Goal: Task Accomplishment & Management: Use online tool/utility

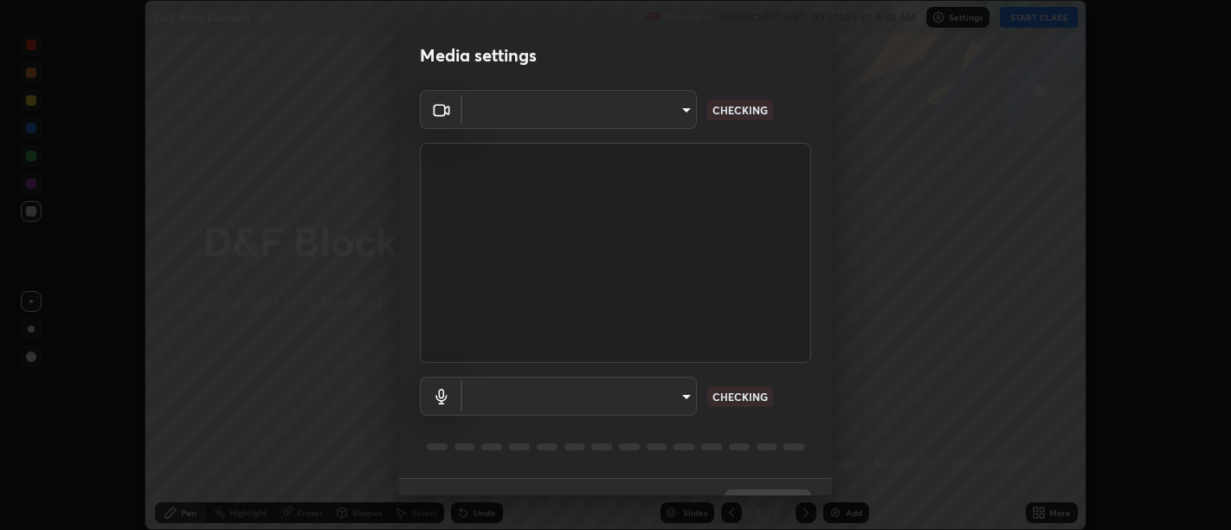
scroll to position [37, 0]
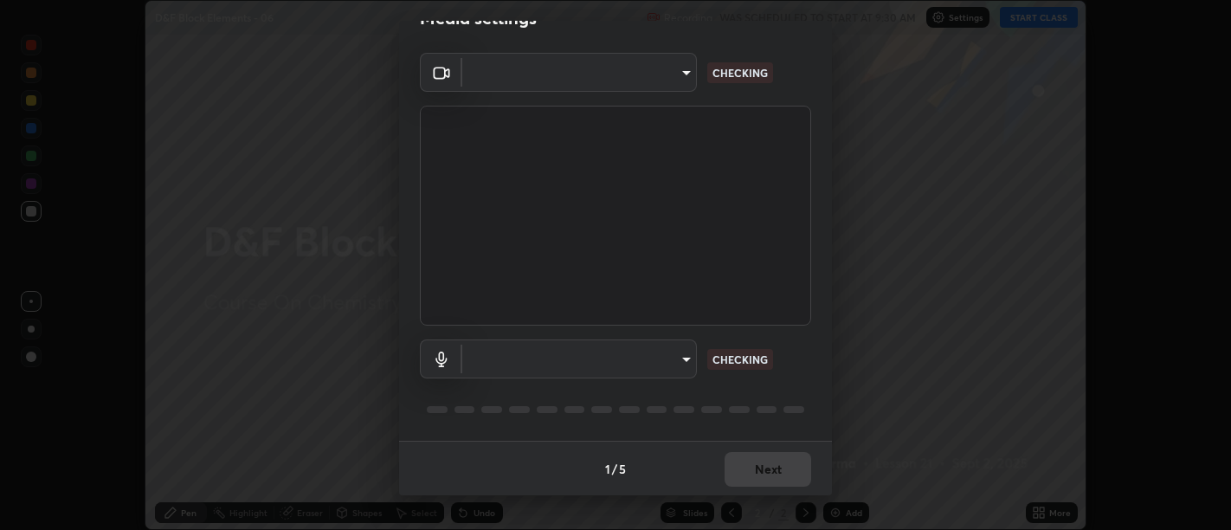
type input "d9b519daceb8a772394af6ea8e45353be5bbf62d8cb1cf3345c472de64055974"
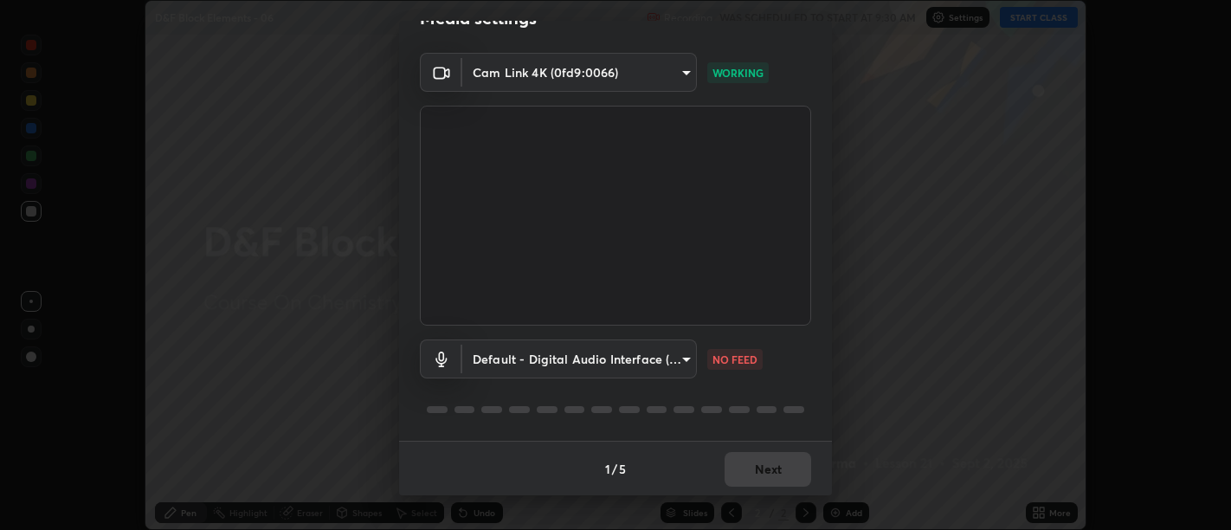
click at [678, 357] on body "Erase all D&F Block Elements - 06 Recording WAS SCHEDULED TO START AT 9:30 AM S…" at bounding box center [615, 265] width 1231 height 530
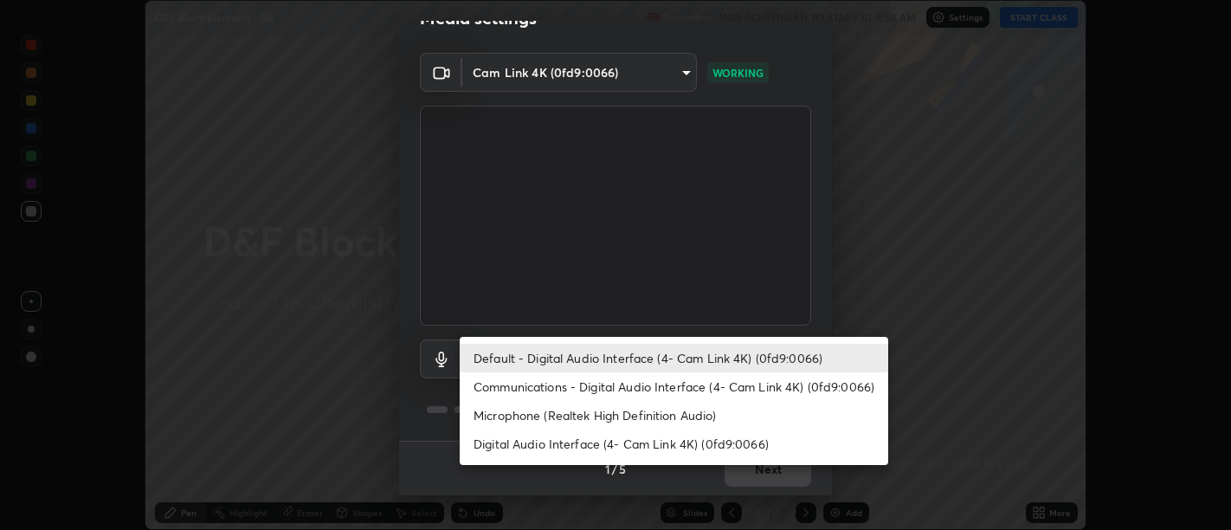
click at [668, 384] on li "Communications - Digital Audio Interface (4- Cam Link 4K) (0fd9:0066)" at bounding box center [674, 386] width 428 height 29
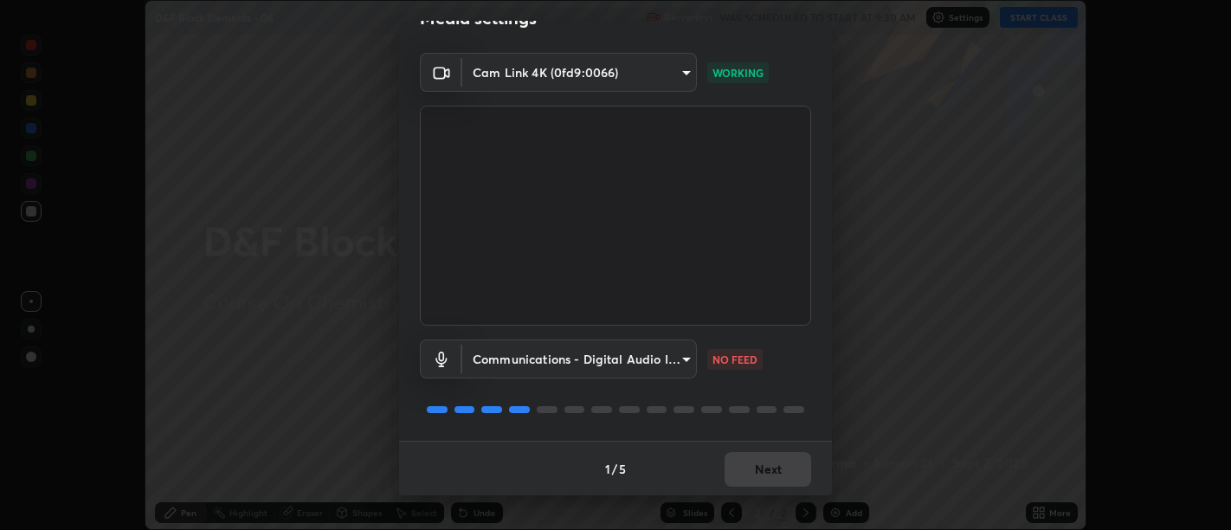
click at [679, 356] on body "Erase all D&F Block Elements - 06 Recording WAS SCHEDULED TO START AT 9:30 AM S…" at bounding box center [615, 265] width 1231 height 530
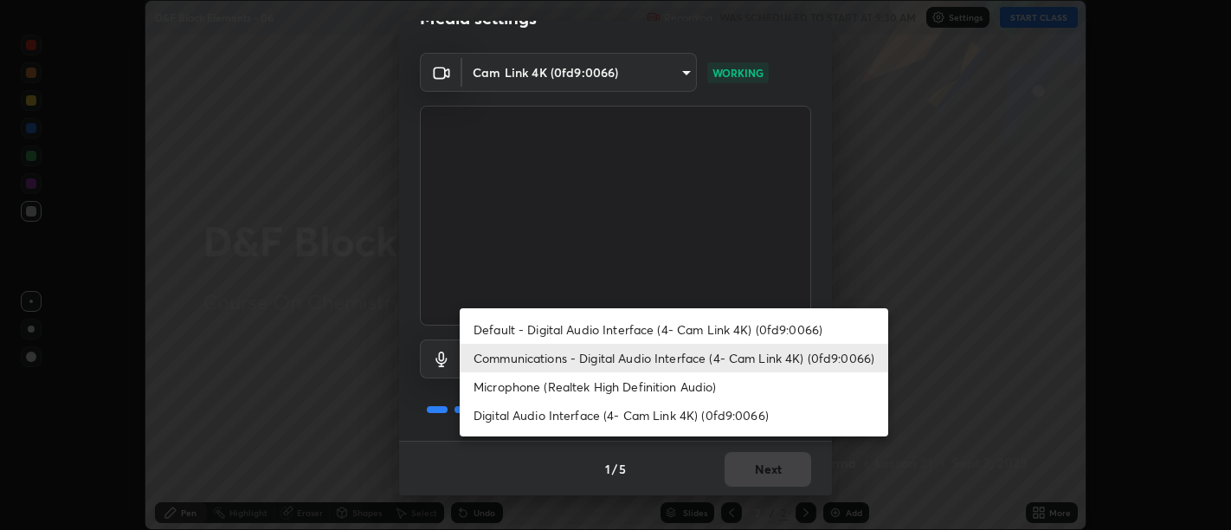
click at [667, 329] on li "Default - Digital Audio Interface (4- Cam Link 4K) (0fd9:0066)" at bounding box center [674, 329] width 428 height 29
type input "default"
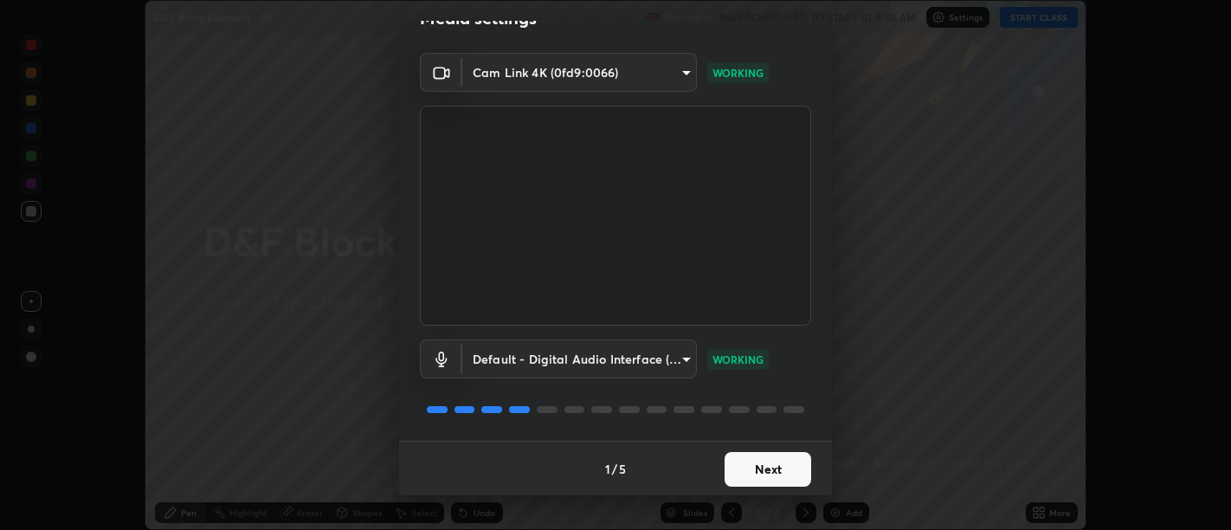
click at [761, 465] on button "Next" at bounding box center [767, 469] width 87 height 35
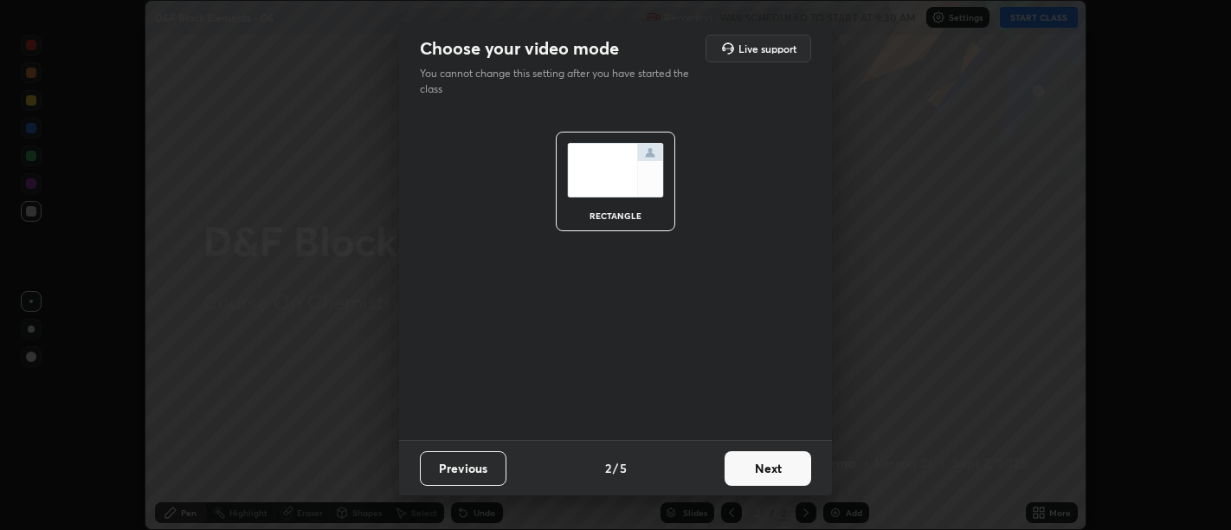
scroll to position [0, 0]
click at [764, 468] on button "Next" at bounding box center [767, 468] width 87 height 35
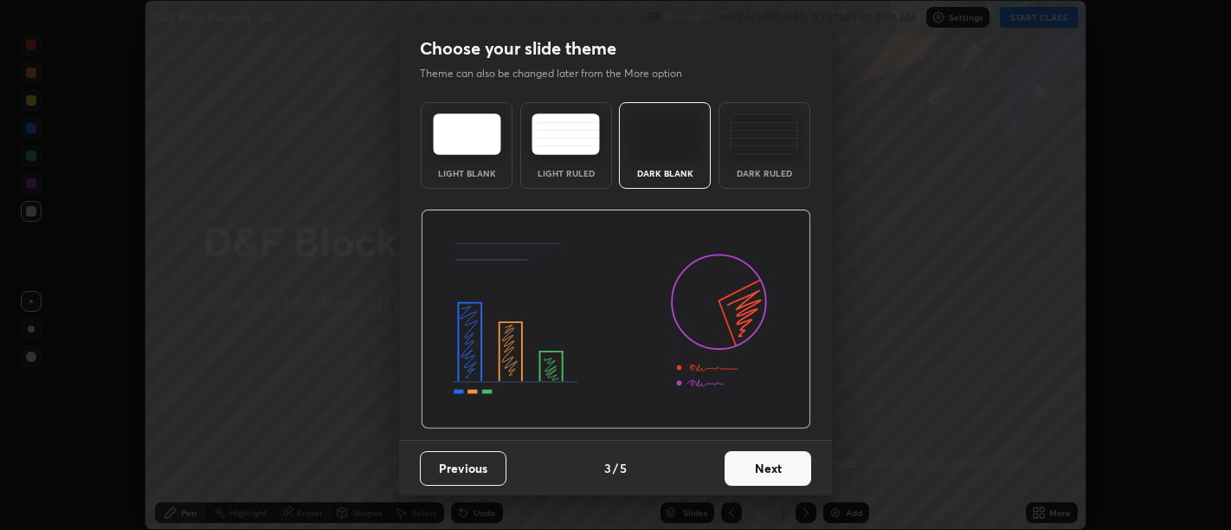
click at [772, 469] on button "Next" at bounding box center [767, 468] width 87 height 35
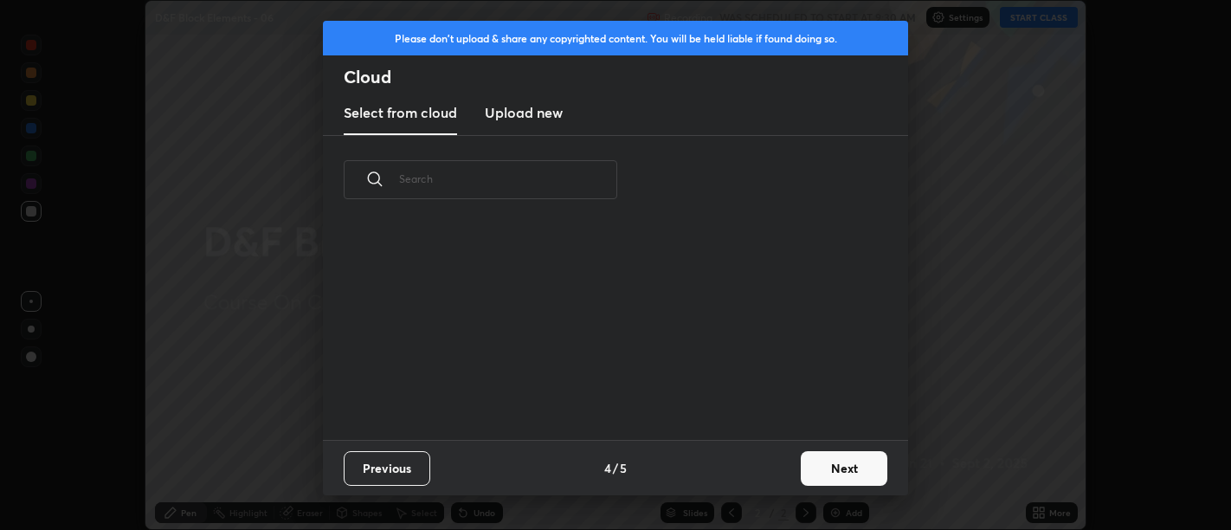
click at [837, 456] on button "Next" at bounding box center [844, 468] width 87 height 35
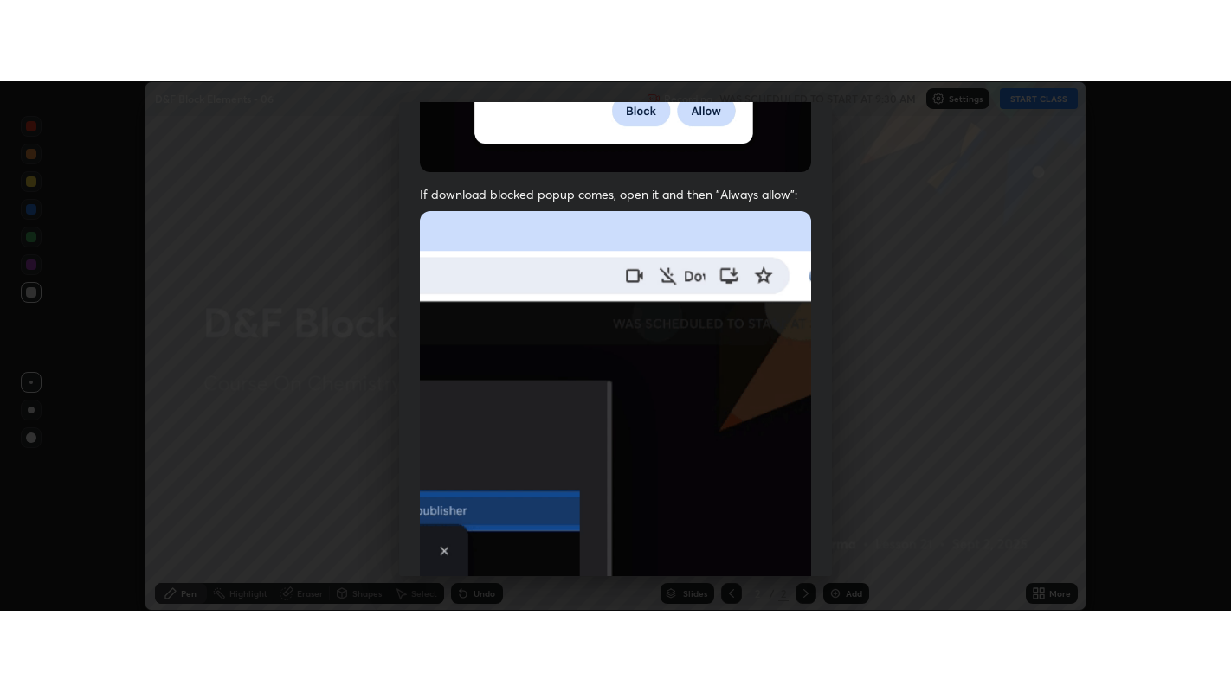
scroll to position [390, 0]
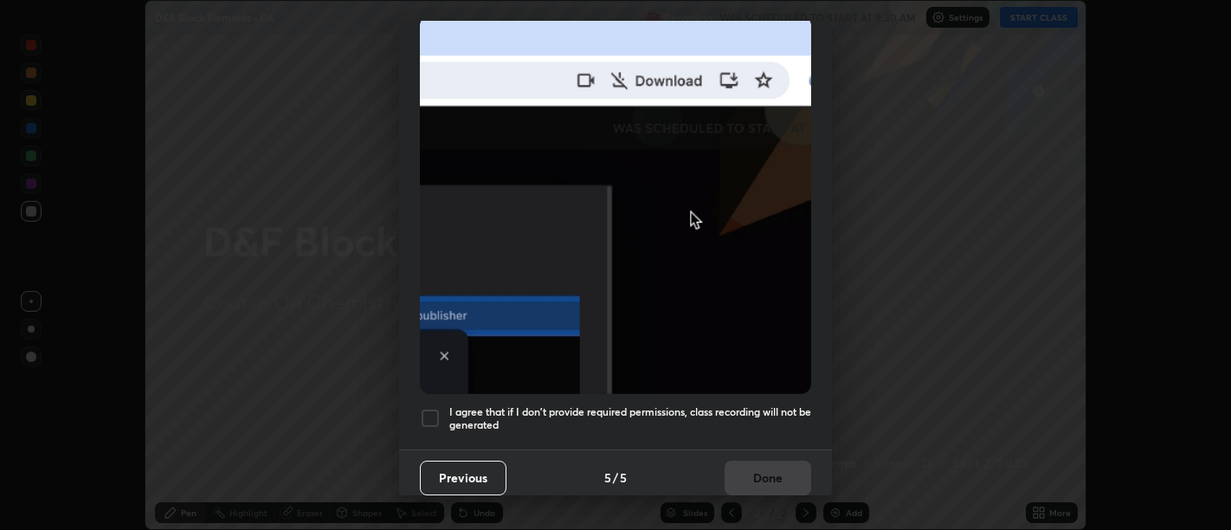
click at [750, 417] on h5 "I agree that if I don't provide required permissions, class recording will not …" at bounding box center [630, 418] width 362 height 27
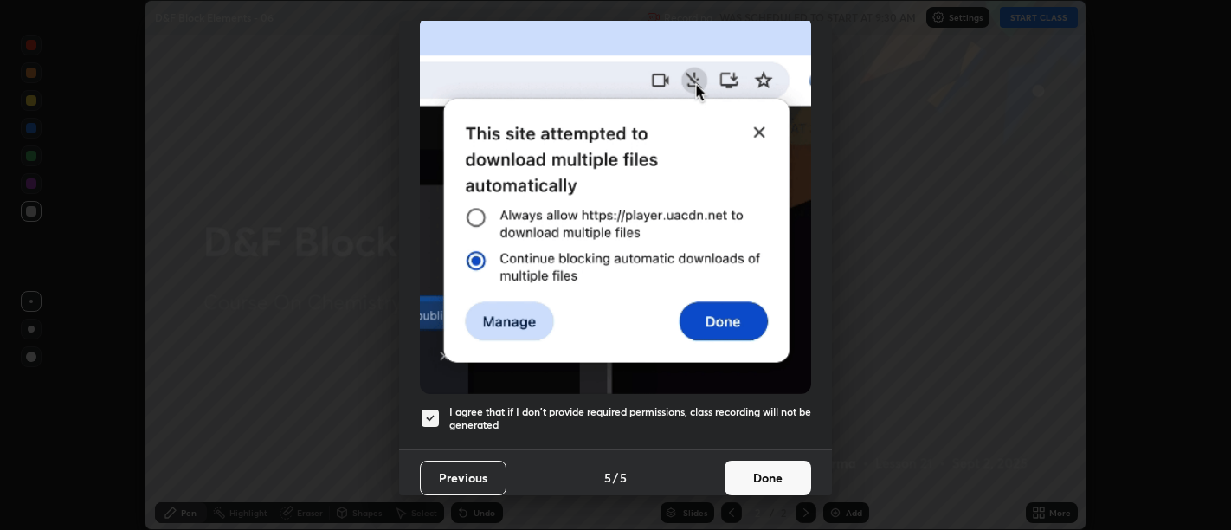
click at [751, 417] on h5 "I agree that if I don't provide required permissions, class recording will not …" at bounding box center [630, 418] width 362 height 27
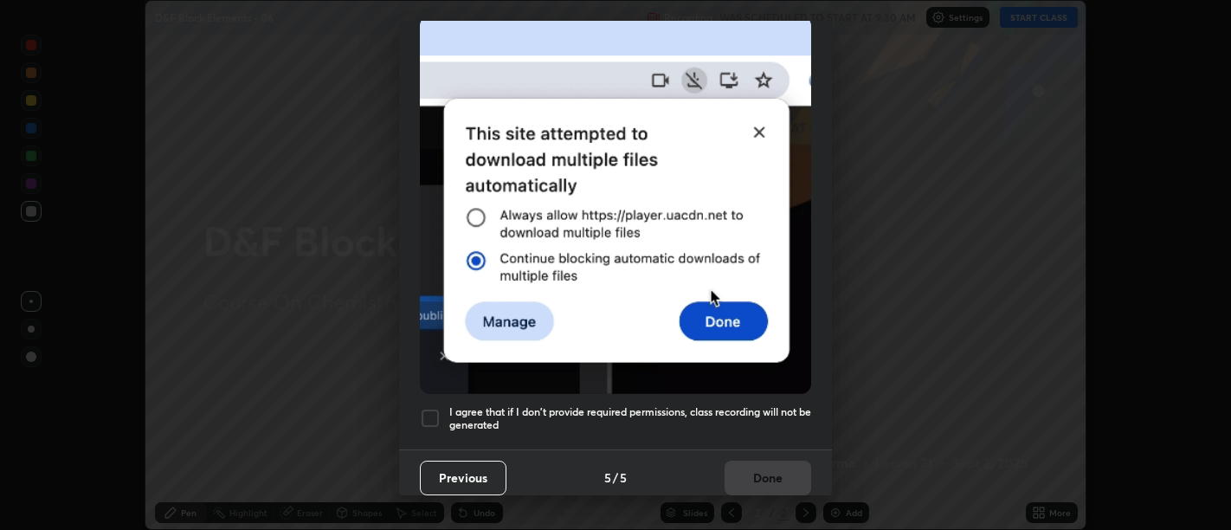
click at [755, 431] on div "Allow "Download multiple files" if prompted: If download blocked popup comes, o…" at bounding box center [615, 84] width 433 height 729
click at [750, 419] on h5 "I agree that if I don't provide required permissions, class recording will not …" at bounding box center [630, 418] width 362 height 27
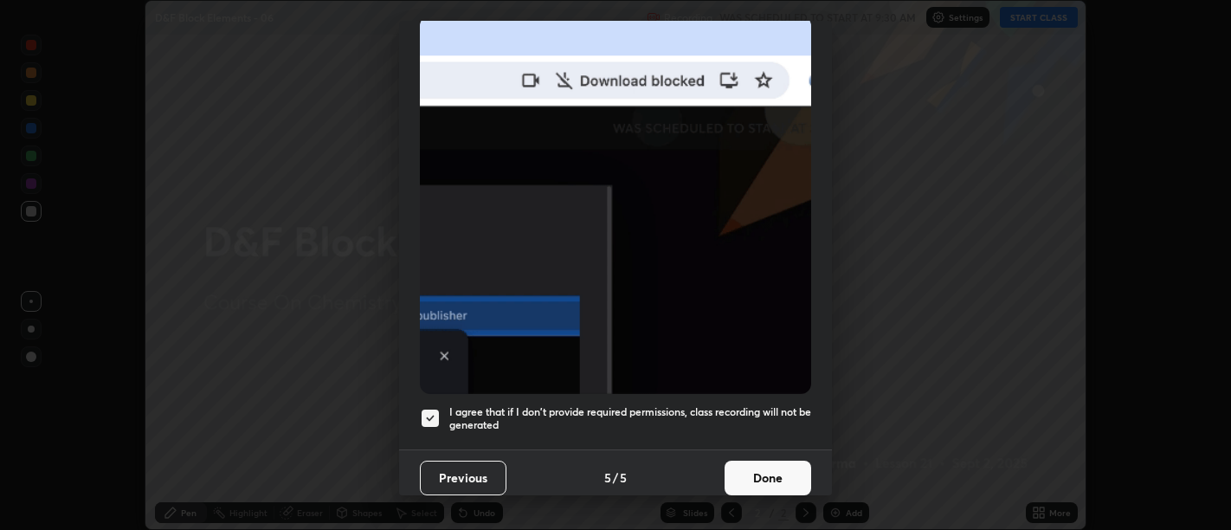
click at [759, 461] on button "Done" at bounding box center [767, 477] width 87 height 35
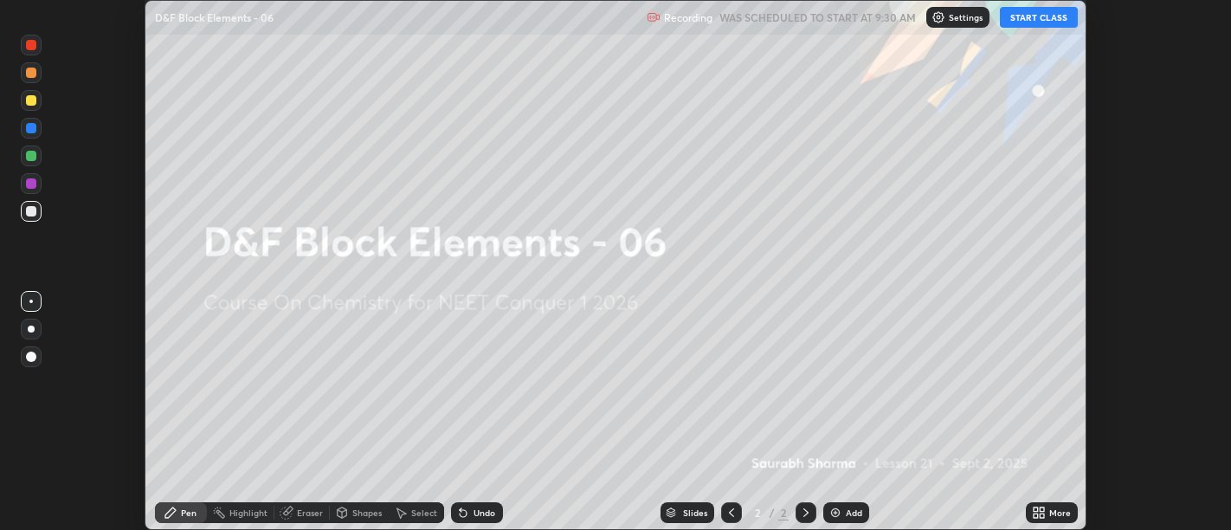
click at [1041, 510] on icon at bounding box center [1041, 509] width 4 height 4
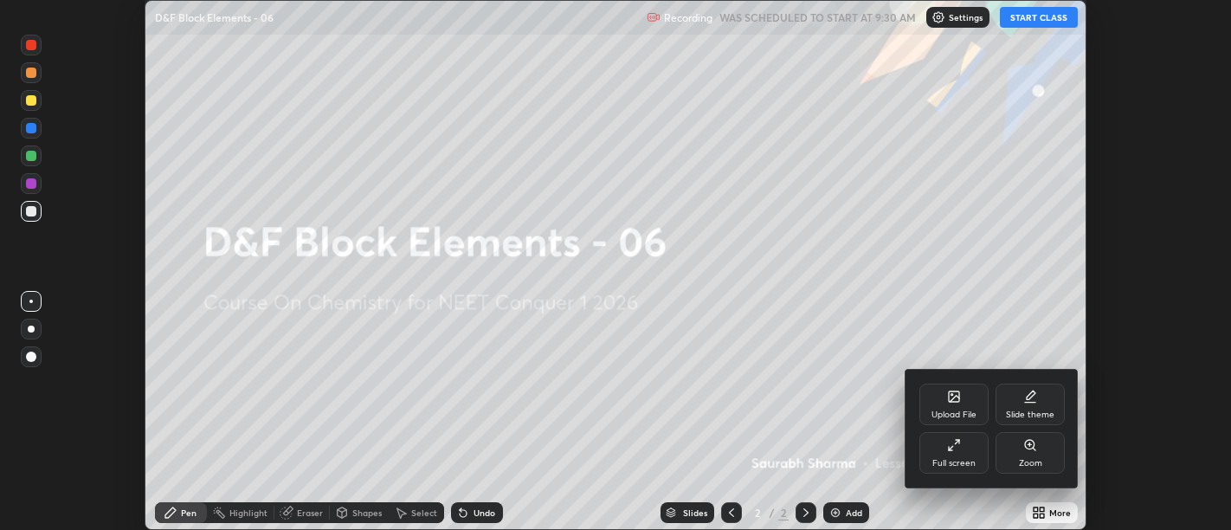
click at [958, 447] on icon at bounding box center [954, 445] width 14 height 14
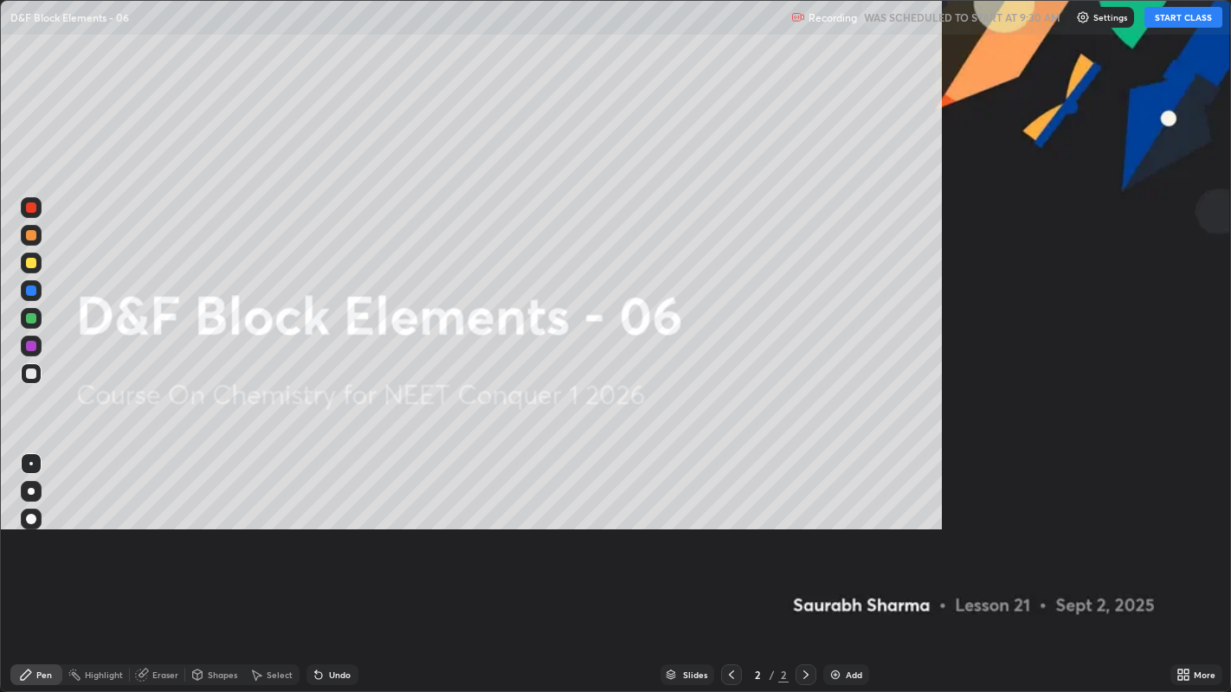
scroll to position [692, 1231]
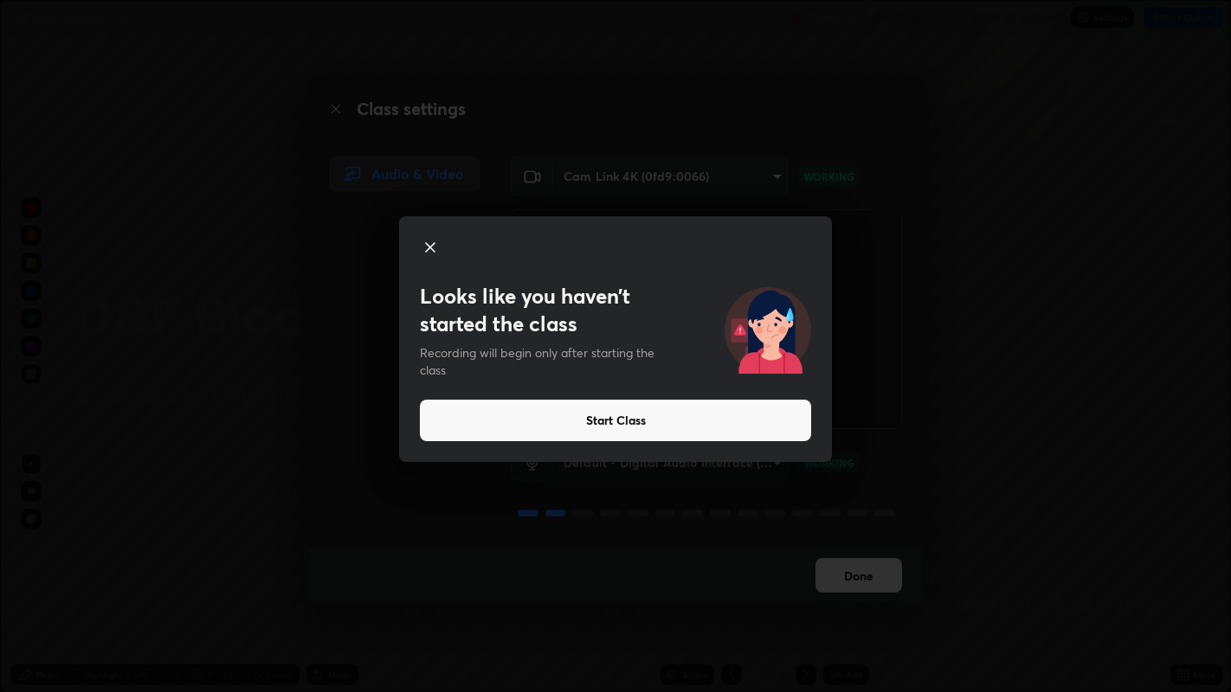
click at [759, 400] on button "Start Class" at bounding box center [615, 421] width 391 height 42
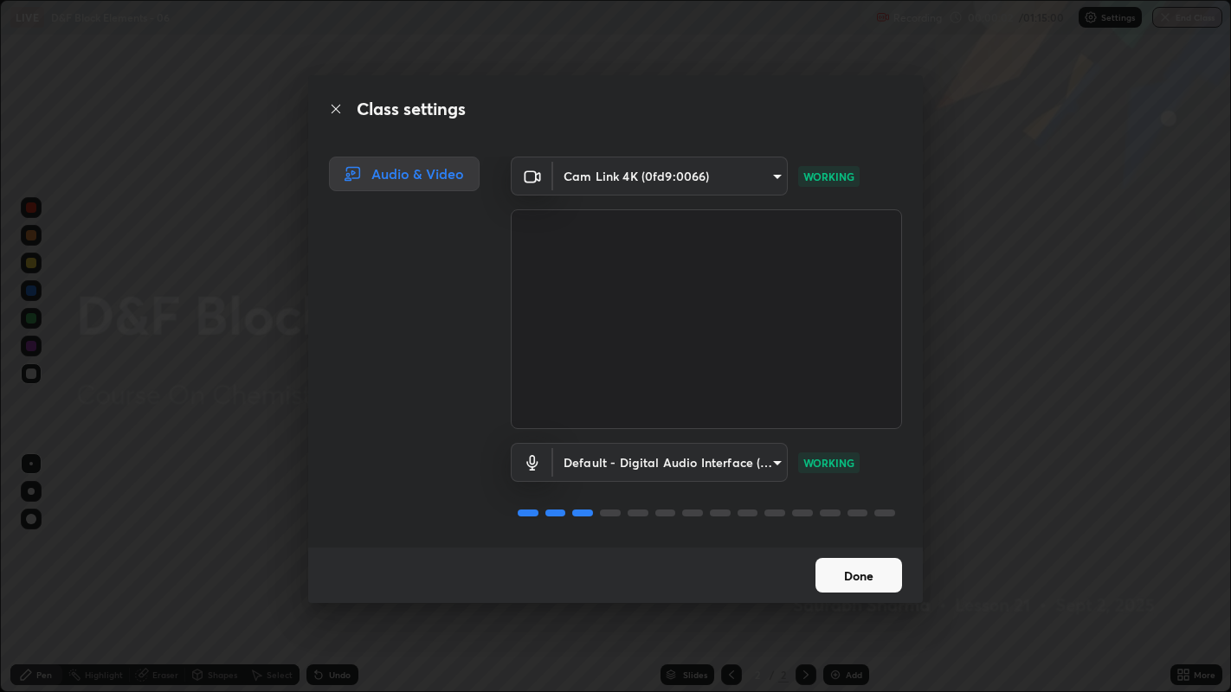
click at [874, 529] on button "Done" at bounding box center [858, 575] width 87 height 35
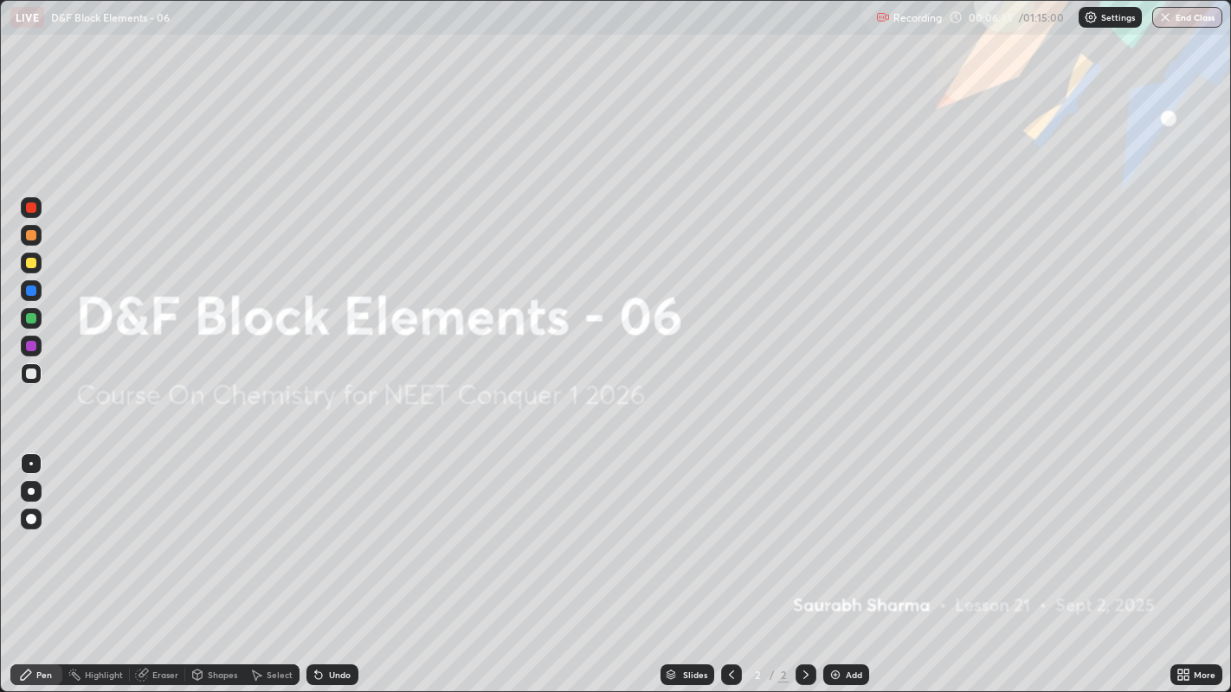
click at [850, 529] on div "Add" at bounding box center [846, 675] width 46 height 21
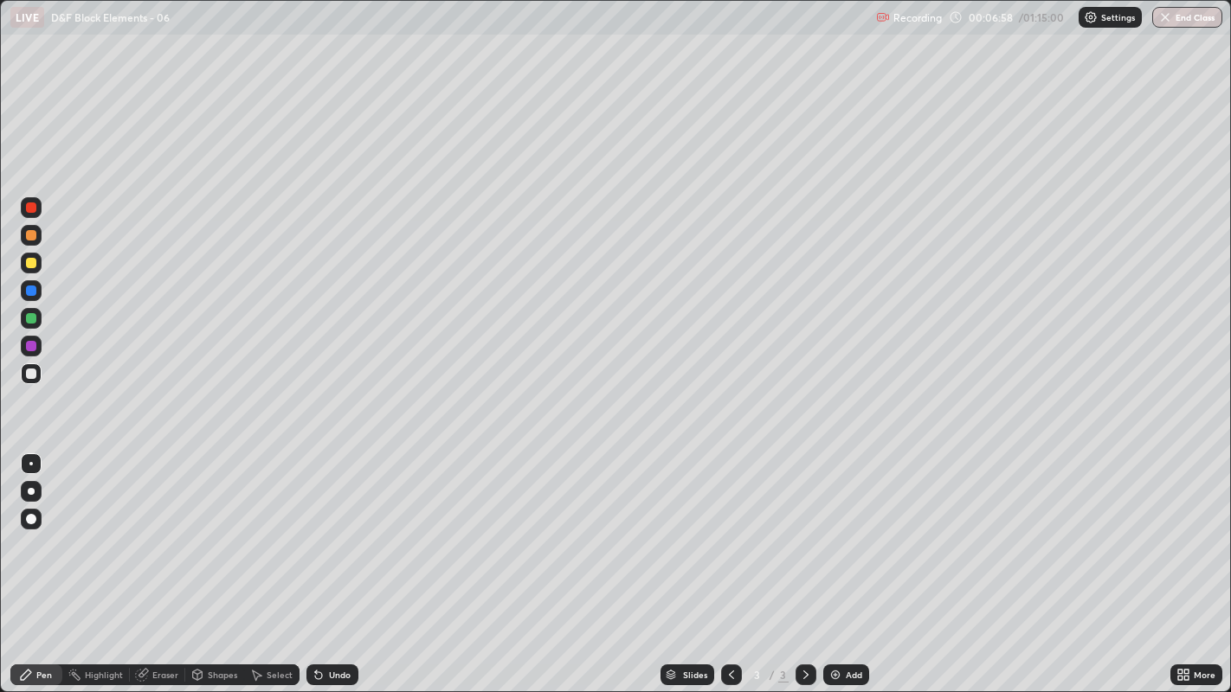
click at [29, 520] on div at bounding box center [31, 519] width 10 height 10
click at [331, 529] on div "Undo" at bounding box center [340, 675] width 22 height 9
click at [341, 529] on div "Undo" at bounding box center [340, 675] width 22 height 9
click at [30, 463] on div at bounding box center [30, 463] width 3 height 3
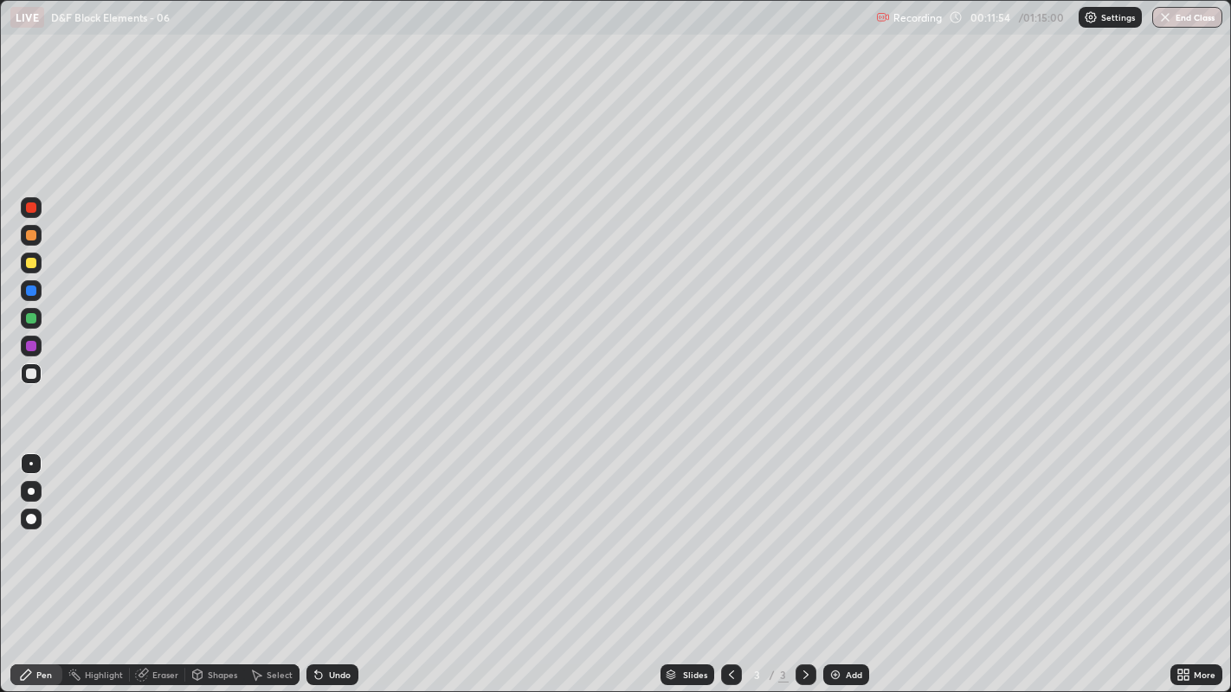
click at [28, 238] on div at bounding box center [31, 235] width 10 height 10
click at [324, 529] on div "Undo" at bounding box center [332, 675] width 52 height 21
click at [35, 372] on div at bounding box center [31, 374] width 10 height 10
click at [316, 529] on icon at bounding box center [318, 675] width 7 height 7
click at [325, 529] on div "Undo" at bounding box center [332, 675] width 52 height 21
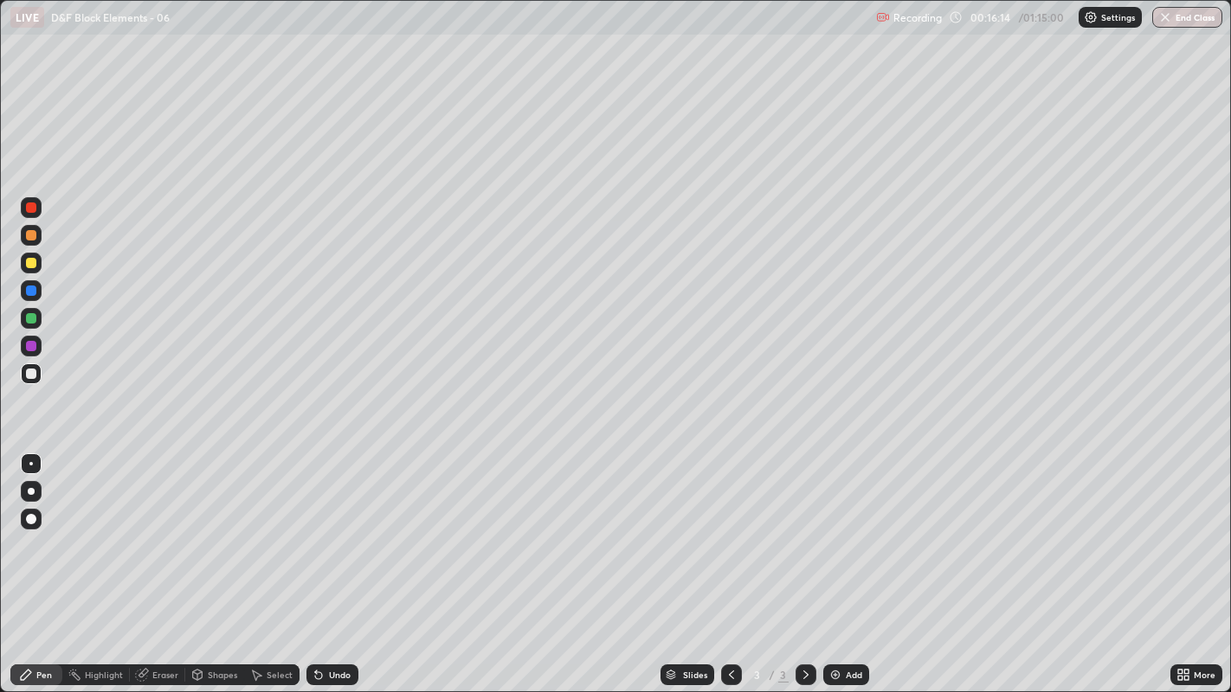
click at [325, 529] on div "Undo" at bounding box center [332, 675] width 52 height 21
click at [326, 529] on div "Undo" at bounding box center [332, 675] width 52 height 21
click at [329, 529] on div "Undo" at bounding box center [340, 675] width 22 height 9
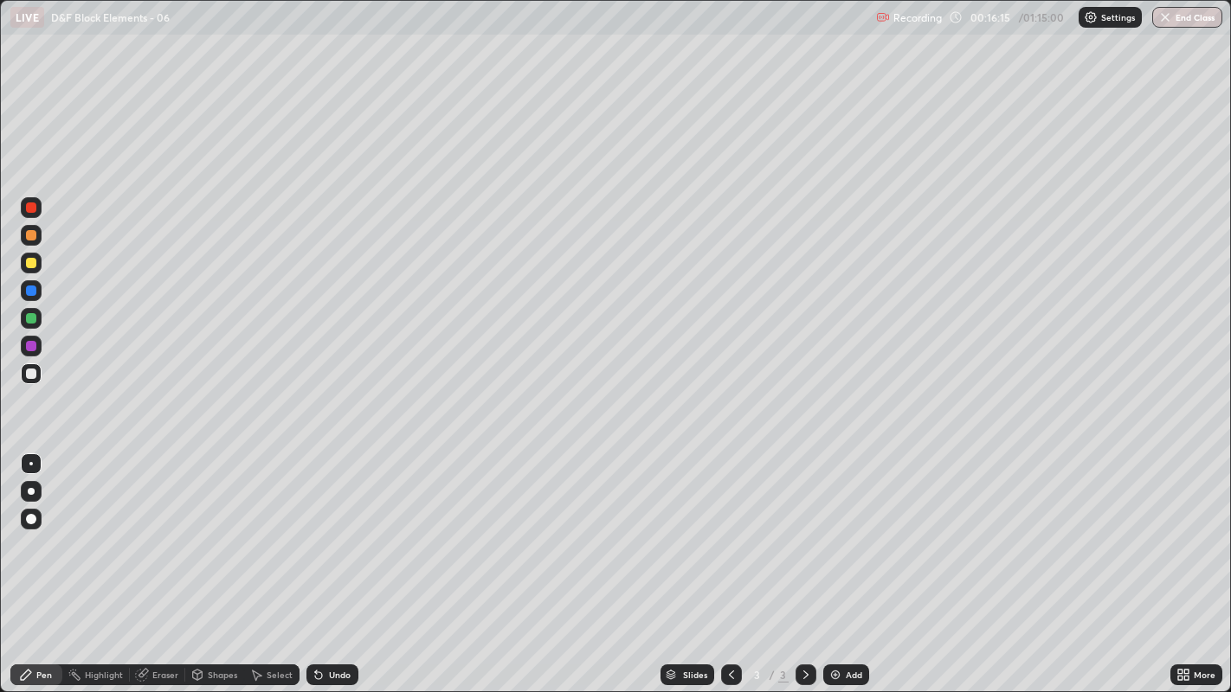
click at [326, 529] on div "Undo" at bounding box center [332, 675] width 52 height 21
click at [844, 529] on div "Add" at bounding box center [846, 675] width 46 height 21
click at [331, 529] on div "Undo" at bounding box center [340, 675] width 22 height 9
click at [35, 267] on div at bounding box center [31, 263] width 10 height 10
click at [30, 373] on div at bounding box center [31, 374] width 10 height 10
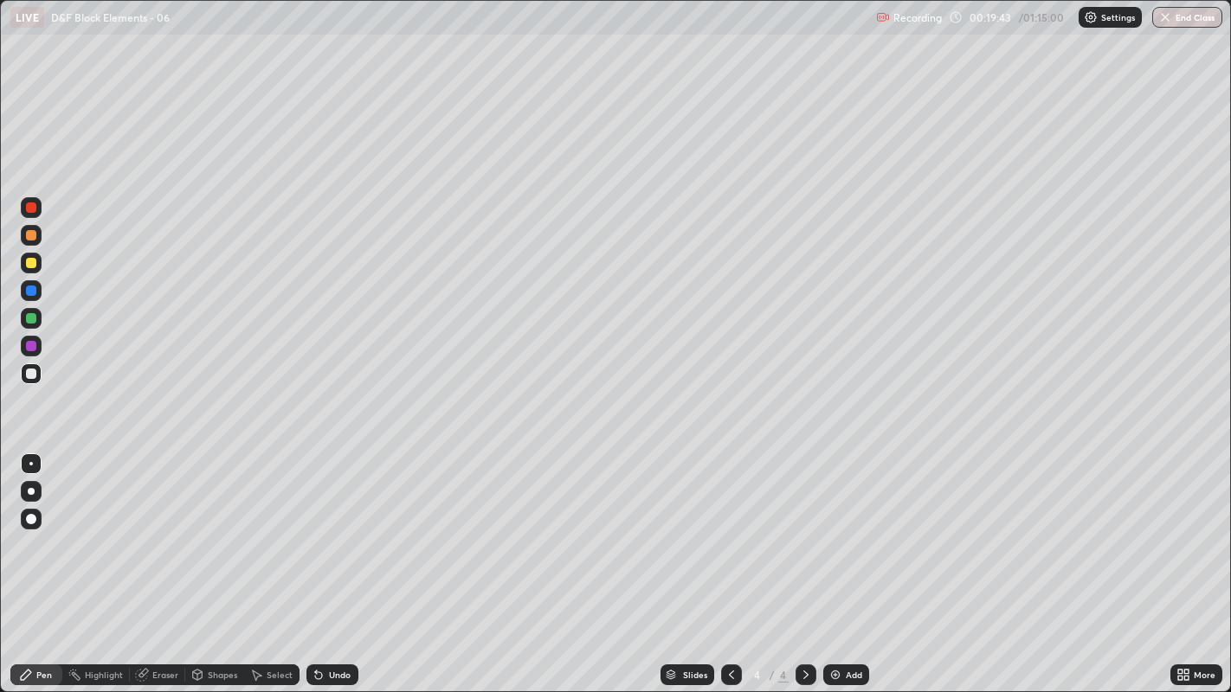
click at [32, 267] on div at bounding box center [31, 263] width 10 height 10
click at [29, 376] on div at bounding box center [31, 374] width 10 height 10
click at [341, 529] on div "Undo" at bounding box center [340, 675] width 22 height 9
click at [29, 266] on div at bounding box center [31, 263] width 10 height 10
click at [21, 382] on div at bounding box center [31, 374] width 21 height 28
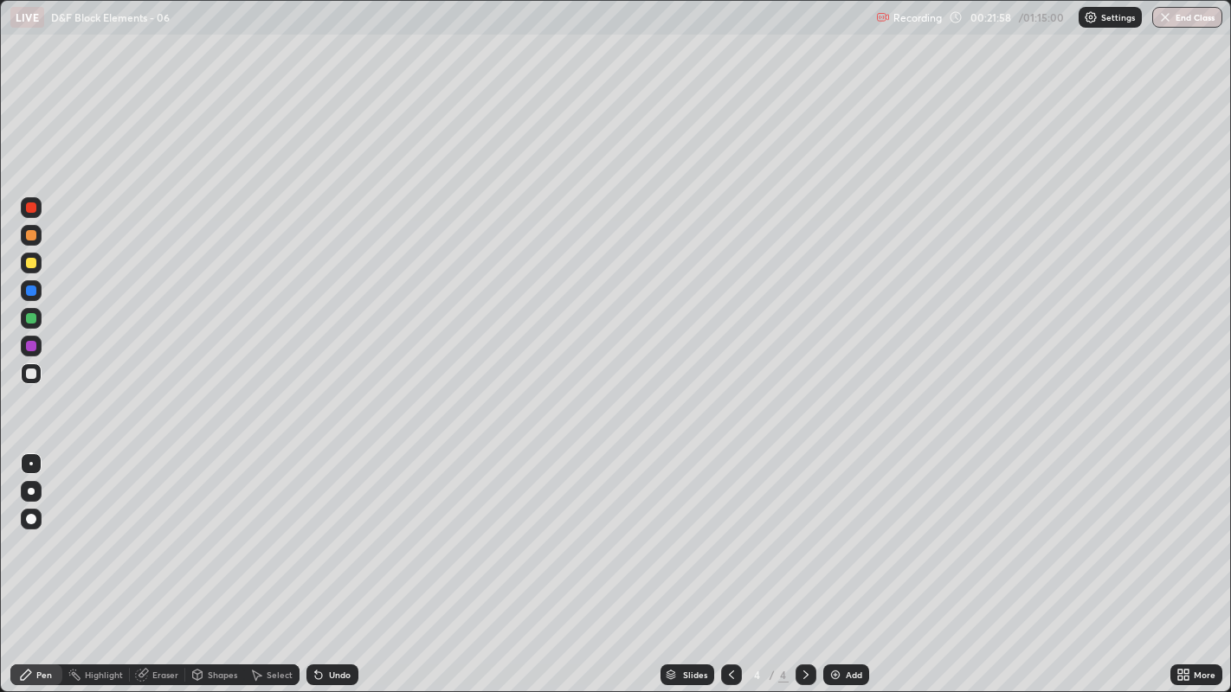
click at [33, 519] on div at bounding box center [31, 519] width 10 height 10
click at [93, 529] on div "Highlight" at bounding box center [104, 675] width 38 height 9
click at [43, 529] on div "Pen" at bounding box center [44, 675] width 16 height 9
click at [30, 463] on div at bounding box center [30, 463] width 3 height 3
click at [853, 529] on div "Add" at bounding box center [854, 675] width 16 height 9
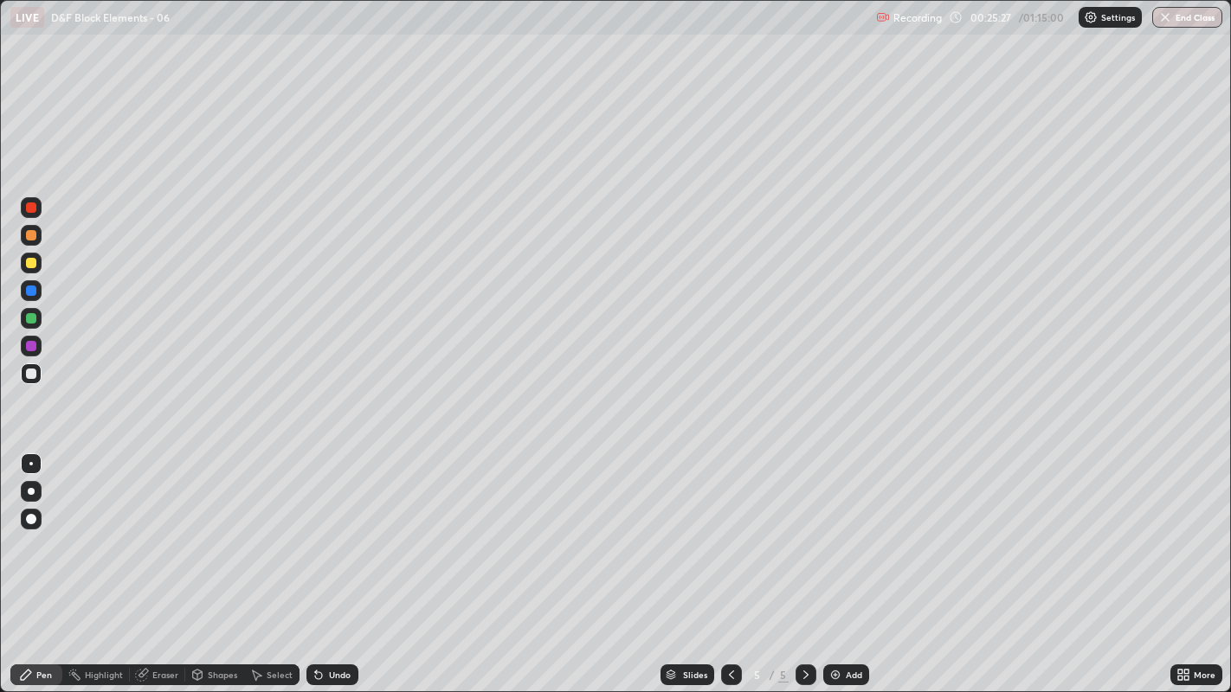
click at [340, 529] on div "Undo" at bounding box center [340, 675] width 22 height 9
click at [339, 529] on div "Undo" at bounding box center [340, 675] width 22 height 9
click at [337, 529] on div "Undo" at bounding box center [340, 675] width 22 height 9
click at [840, 529] on div "Add" at bounding box center [846, 675] width 46 height 21
click at [323, 529] on icon at bounding box center [319, 675] width 14 height 14
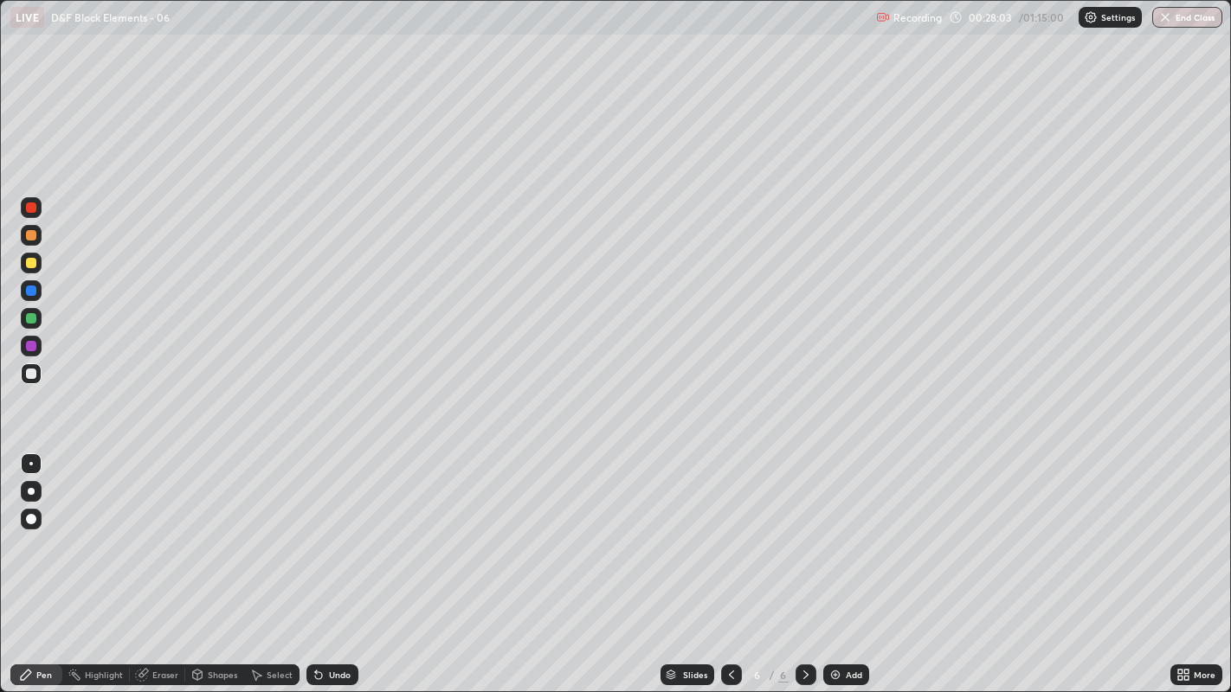
click at [332, 529] on div "Undo" at bounding box center [332, 675] width 52 height 21
click at [142, 529] on icon at bounding box center [143, 673] width 10 height 9
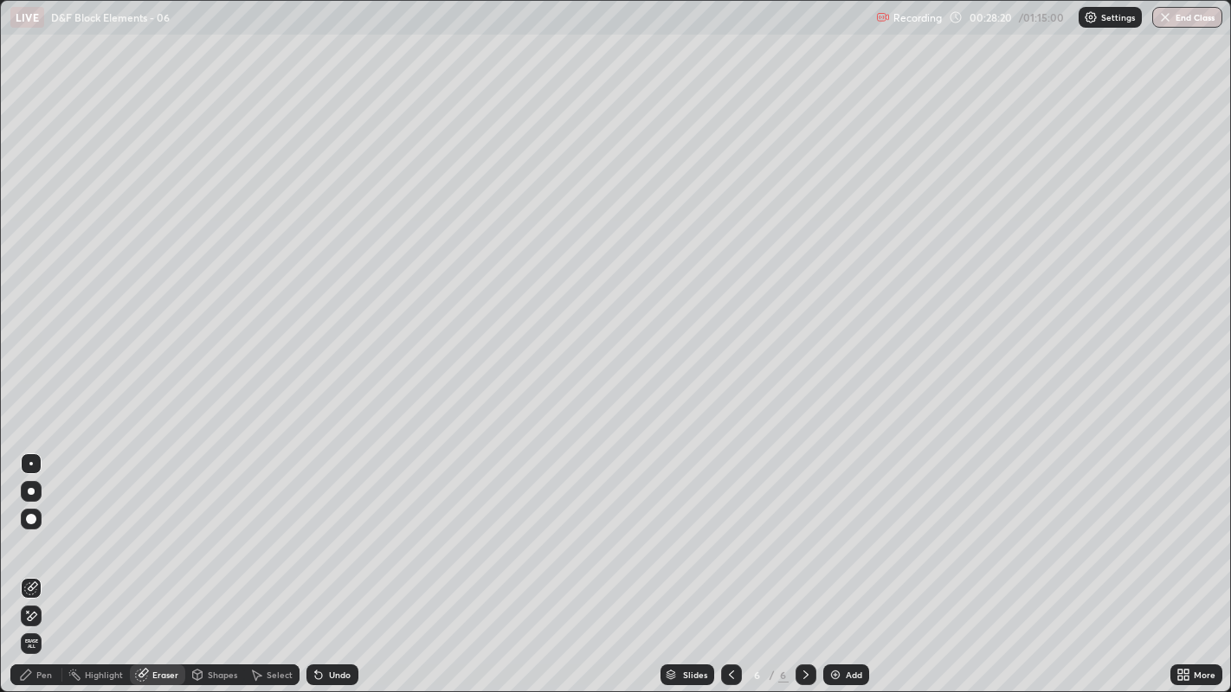
click at [27, 529] on span "Erase all" at bounding box center [31, 644] width 19 height 10
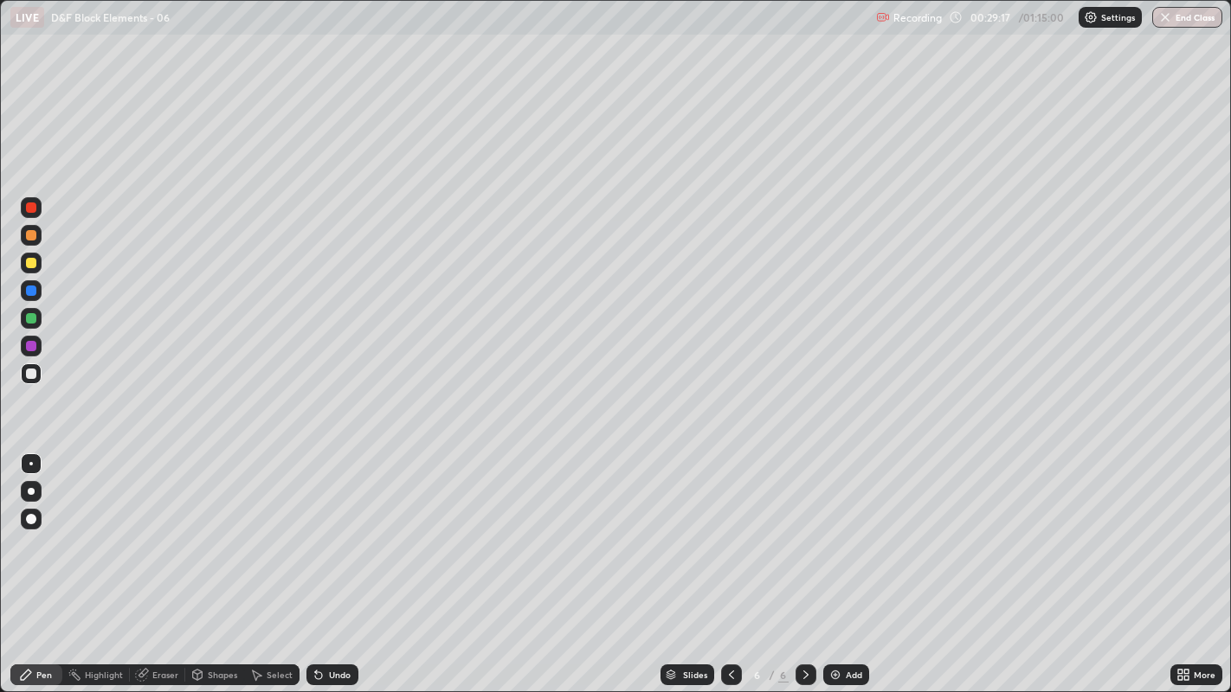
click at [264, 529] on div "Select" at bounding box center [271, 675] width 55 height 21
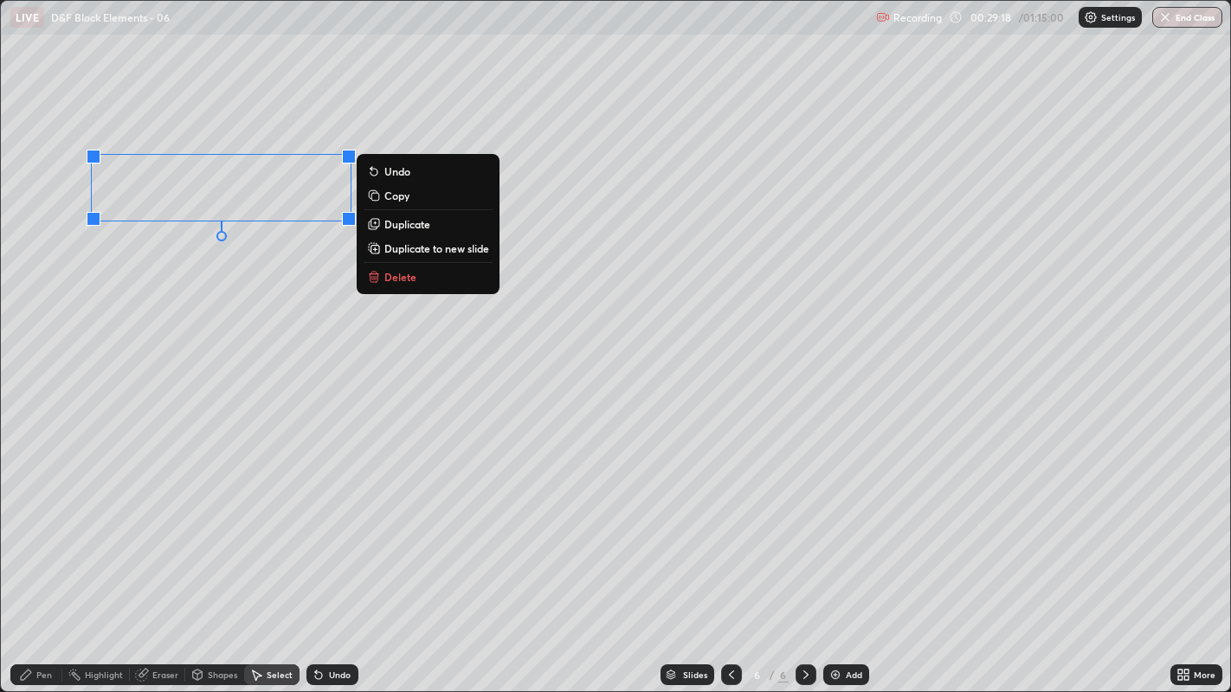
click at [191, 298] on div "0 ° Undo Copy Duplicate Duplicate to new slide Delete" at bounding box center [616, 346] width 1230 height 691
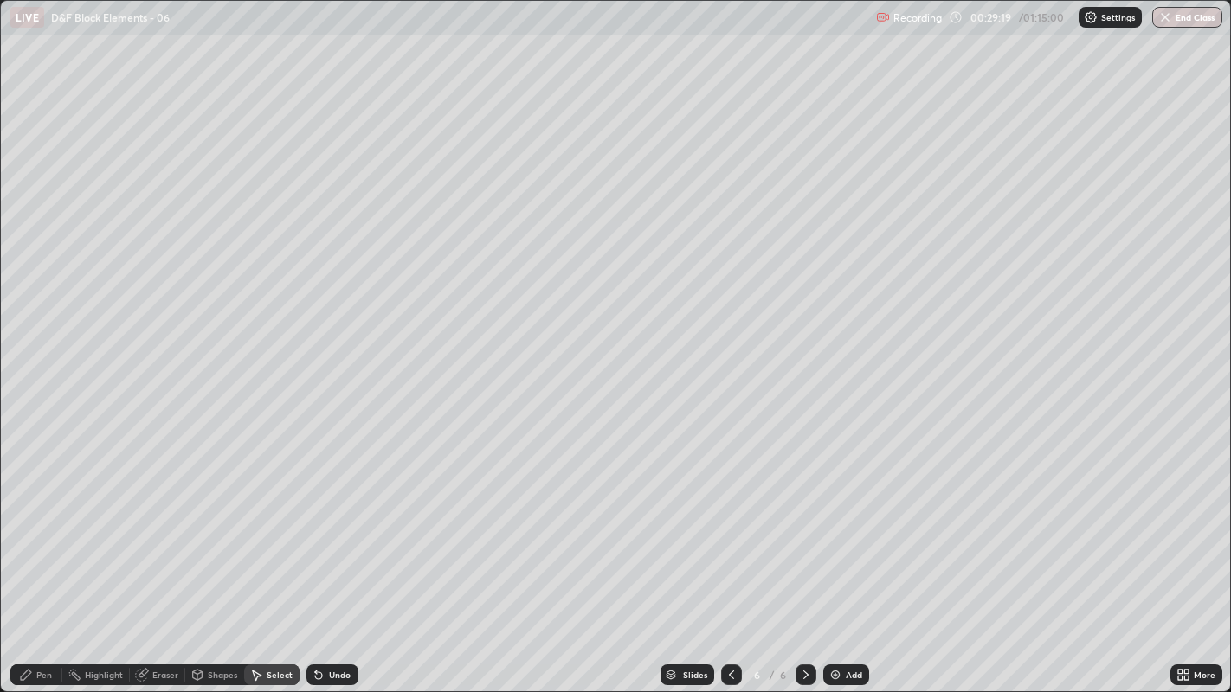
click at [37, 529] on div "Pen" at bounding box center [36, 675] width 52 height 21
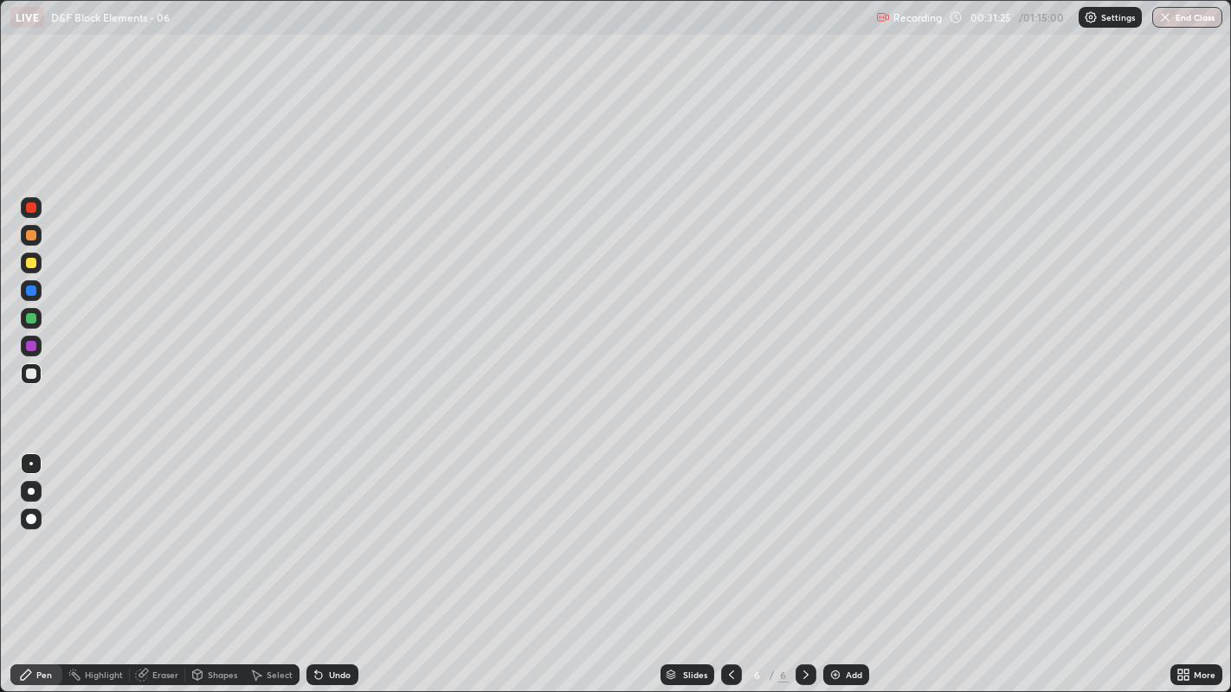
click at [37, 262] on div at bounding box center [31, 263] width 21 height 21
click at [29, 371] on div at bounding box center [31, 374] width 10 height 10
click at [332, 529] on div "Undo" at bounding box center [340, 675] width 22 height 9
click at [333, 529] on div "Undo" at bounding box center [340, 675] width 22 height 9
click at [315, 529] on icon at bounding box center [316, 672] width 2 height 2
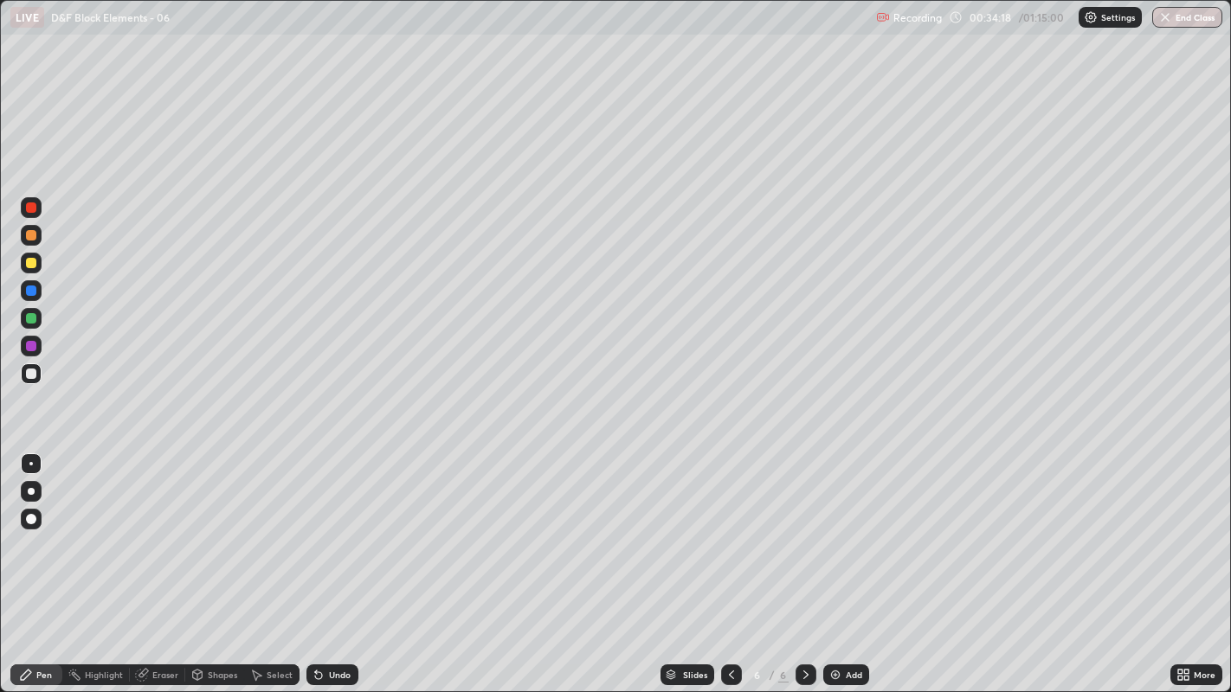
click at [31, 263] on div at bounding box center [31, 263] width 10 height 10
click at [333, 529] on div "Undo" at bounding box center [332, 675] width 52 height 21
click at [317, 529] on icon at bounding box center [318, 675] width 7 height 7
click at [88, 529] on div "Highlight" at bounding box center [104, 675] width 38 height 9
click at [34, 529] on div "Pen" at bounding box center [36, 675] width 52 height 21
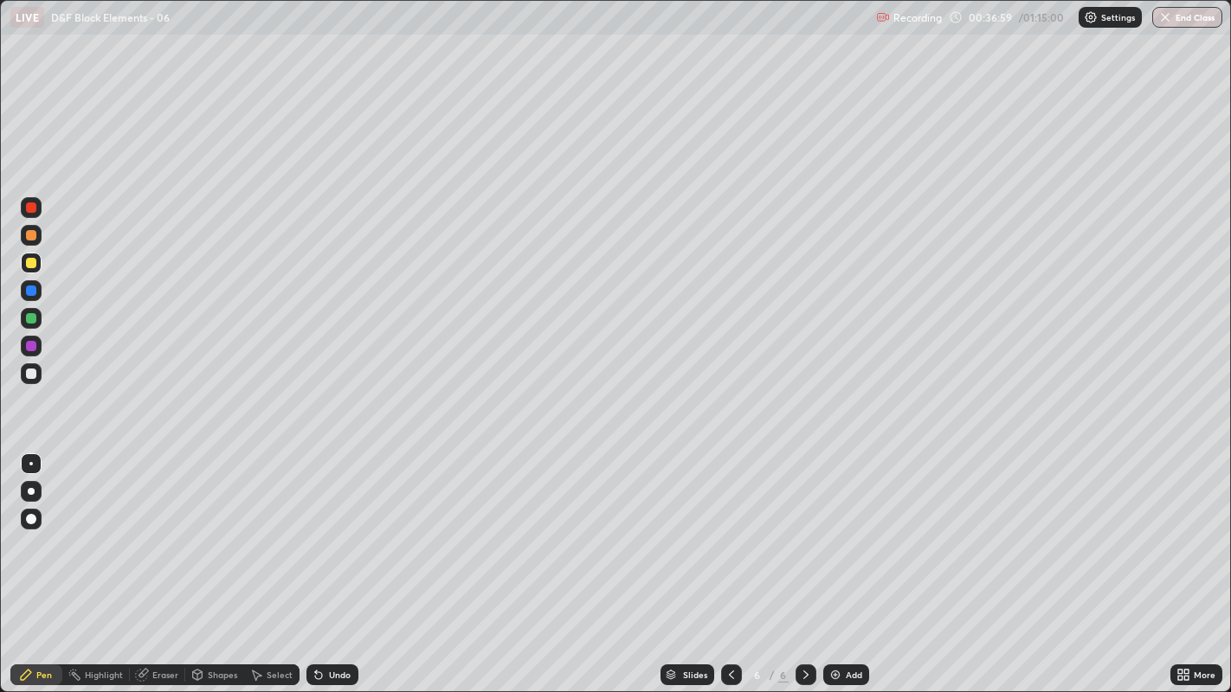
click at [30, 367] on div at bounding box center [31, 373] width 21 height 21
click at [31, 264] on div at bounding box center [31, 263] width 10 height 10
click at [91, 529] on div "Highlight" at bounding box center [104, 675] width 38 height 9
click at [36, 529] on div "Pen" at bounding box center [44, 675] width 16 height 9
click at [94, 529] on div "Highlight" at bounding box center [96, 675] width 68 height 21
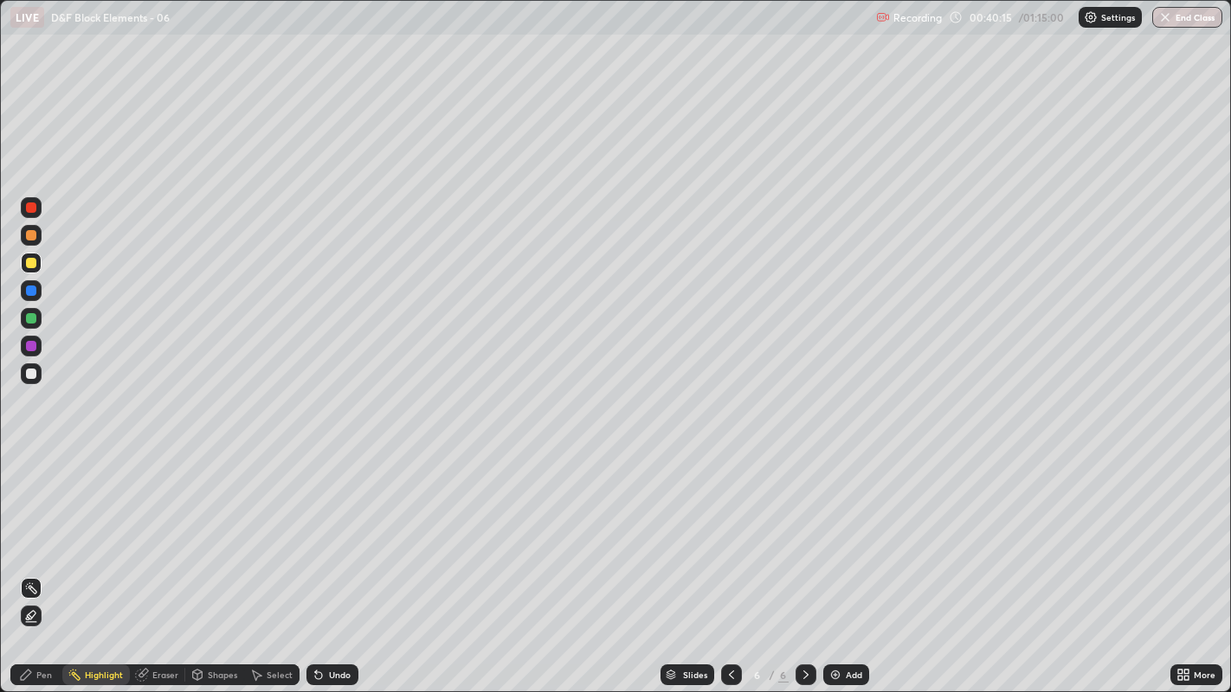
click at [18, 529] on div "Pen" at bounding box center [36, 675] width 52 height 21
click at [338, 529] on div "Undo" at bounding box center [340, 675] width 22 height 9
click at [83, 529] on div "Highlight" at bounding box center [96, 675] width 68 height 21
click at [843, 529] on div "Add" at bounding box center [846, 675] width 46 height 21
click at [36, 529] on div "Pen" at bounding box center [36, 675] width 52 height 21
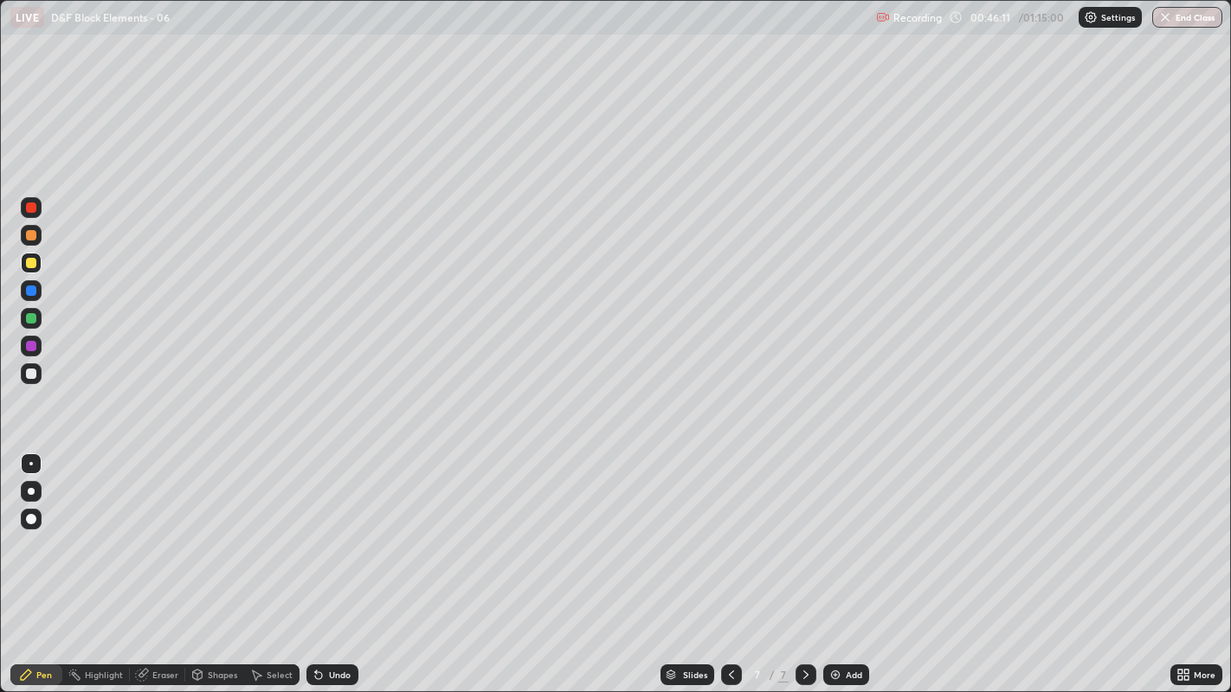
click at [728, 529] on icon at bounding box center [731, 675] width 14 height 14
click at [812, 529] on div at bounding box center [805, 675] width 21 height 21
click at [342, 529] on div "Undo" at bounding box center [332, 675] width 52 height 21
click at [285, 529] on div "Select" at bounding box center [280, 675] width 26 height 9
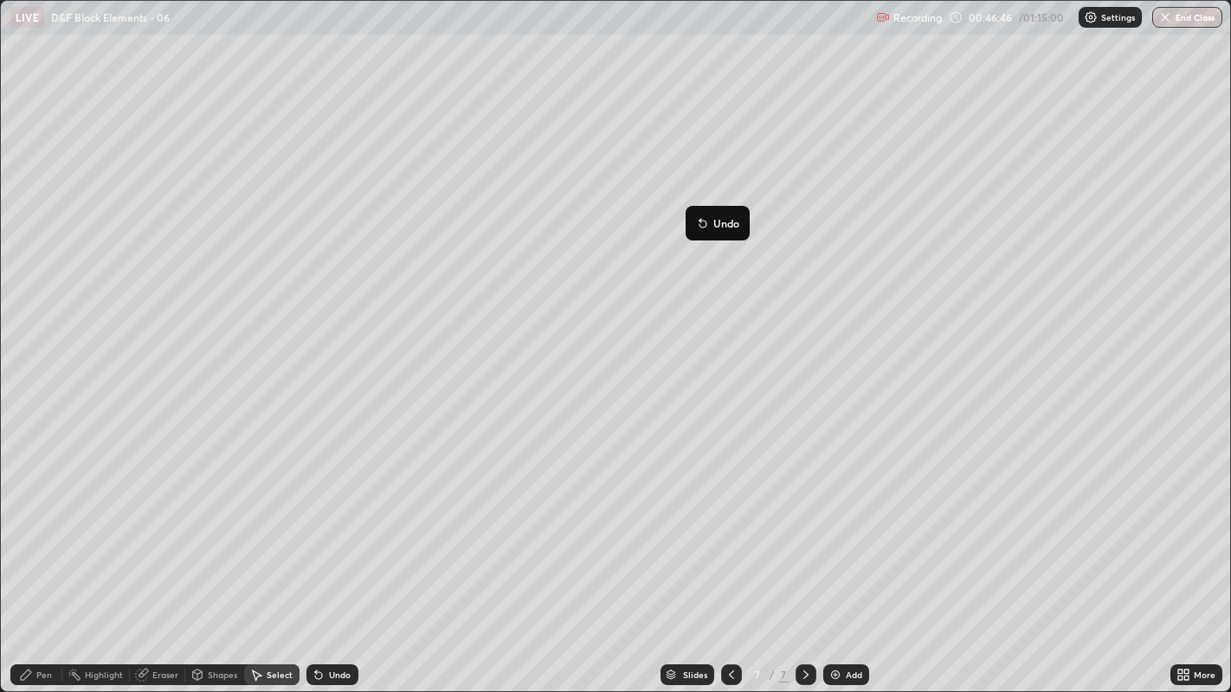
click at [691, 286] on div "0 ° Undo Copy Duplicate Duplicate to new slide Delete" at bounding box center [616, 346] width 1230 height 691
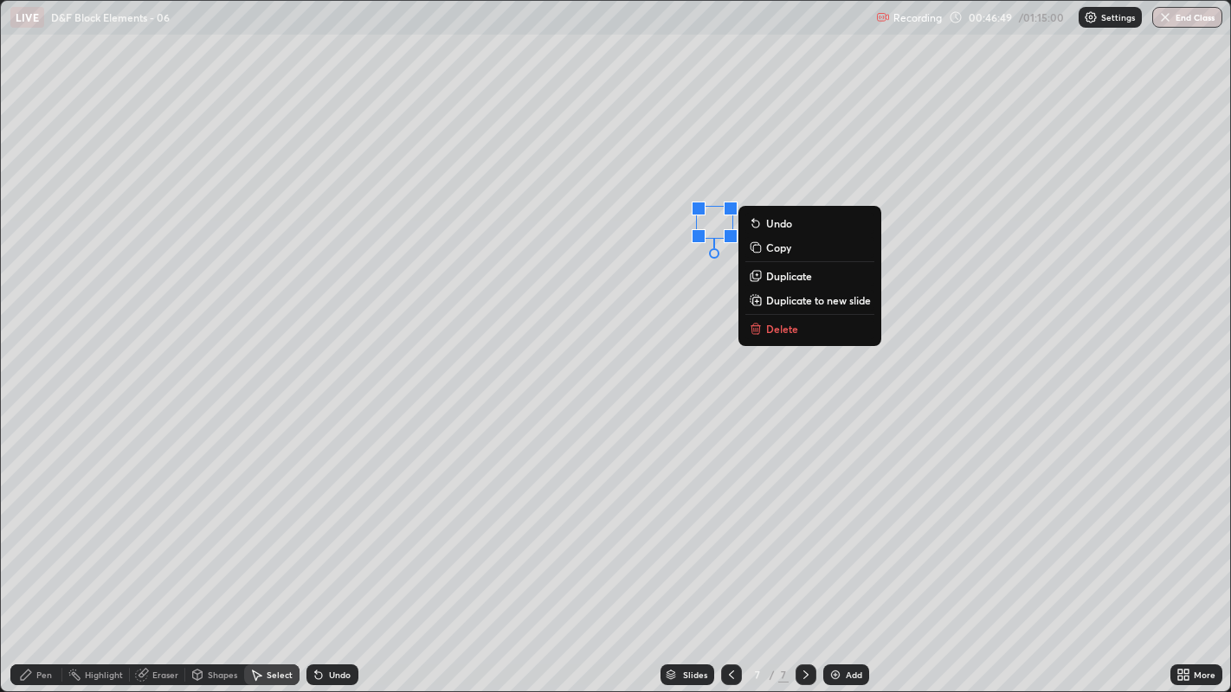
click at [671, 272] on div "0 ° Undo Copy Duplicate Duplicate to new slide Delete" at bounding box center [616, 346] width 1230 height 691
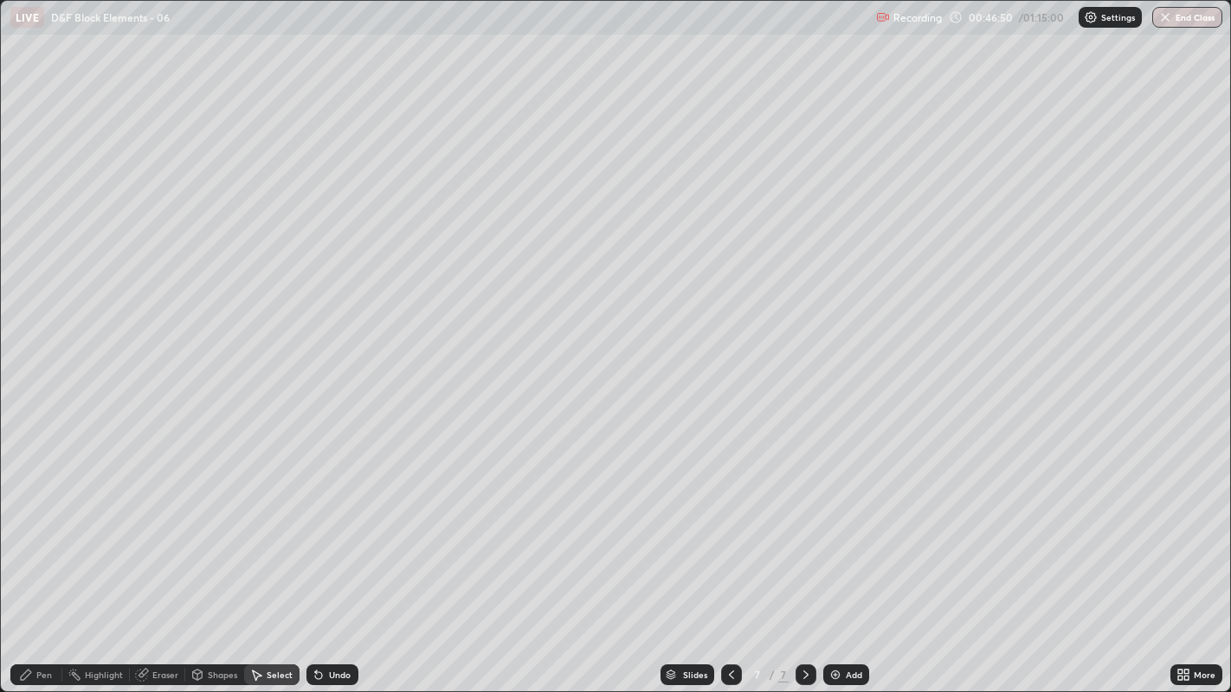
click at [48, 529] on div "Pen" at bounding box center [36, 675] width 52 height 21
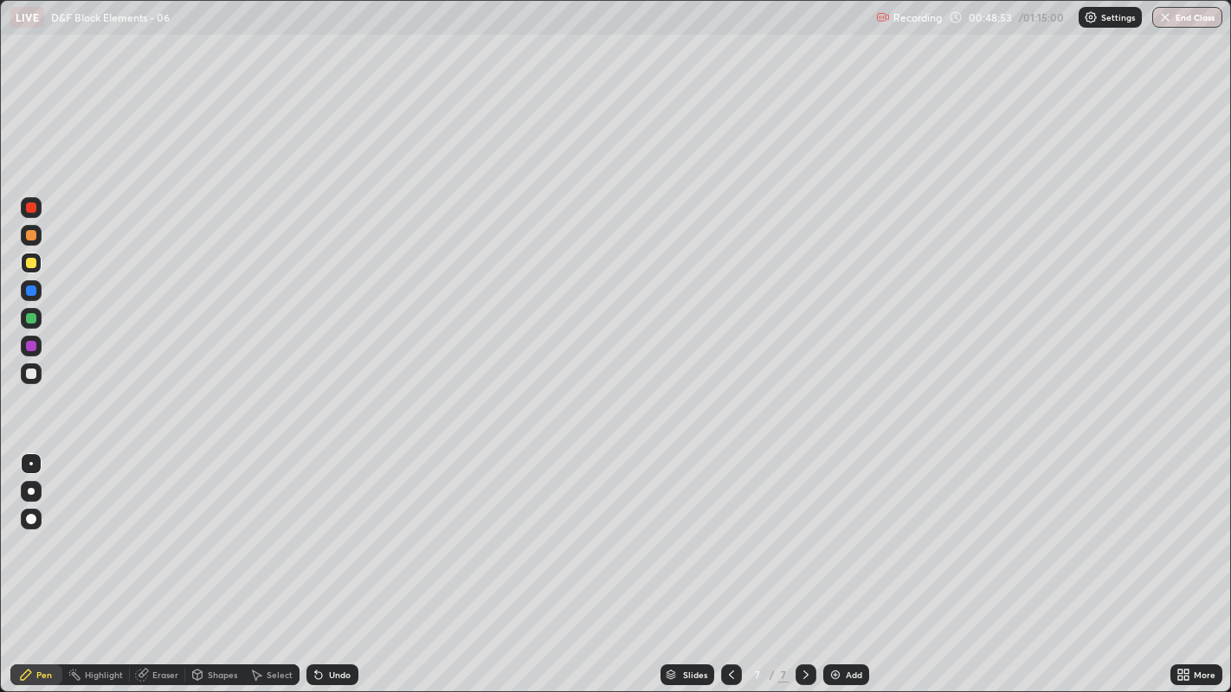
click at [23, 374] on div at bounding box center [31, 373] width 21 height 21
click at [326, 529] on div "Undo" at bounding box center [332, 675] width 52 height 21
click at [848, 529] on div "Add" at bounding box center [854, 675] width 16 height 9
click at [222, 529] on div "Shapes" at bounding box center [222, 675] width 29 height 9
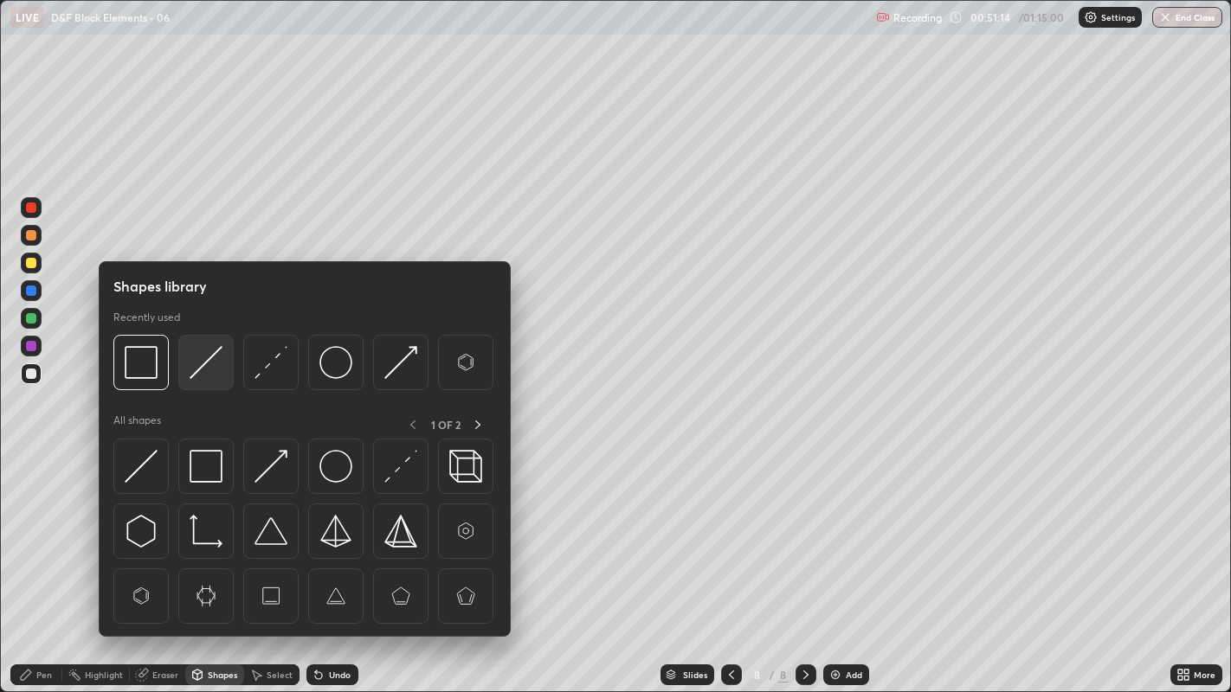
click at [190, 370] on img at bounding box center [206, 362] width 33 height 33
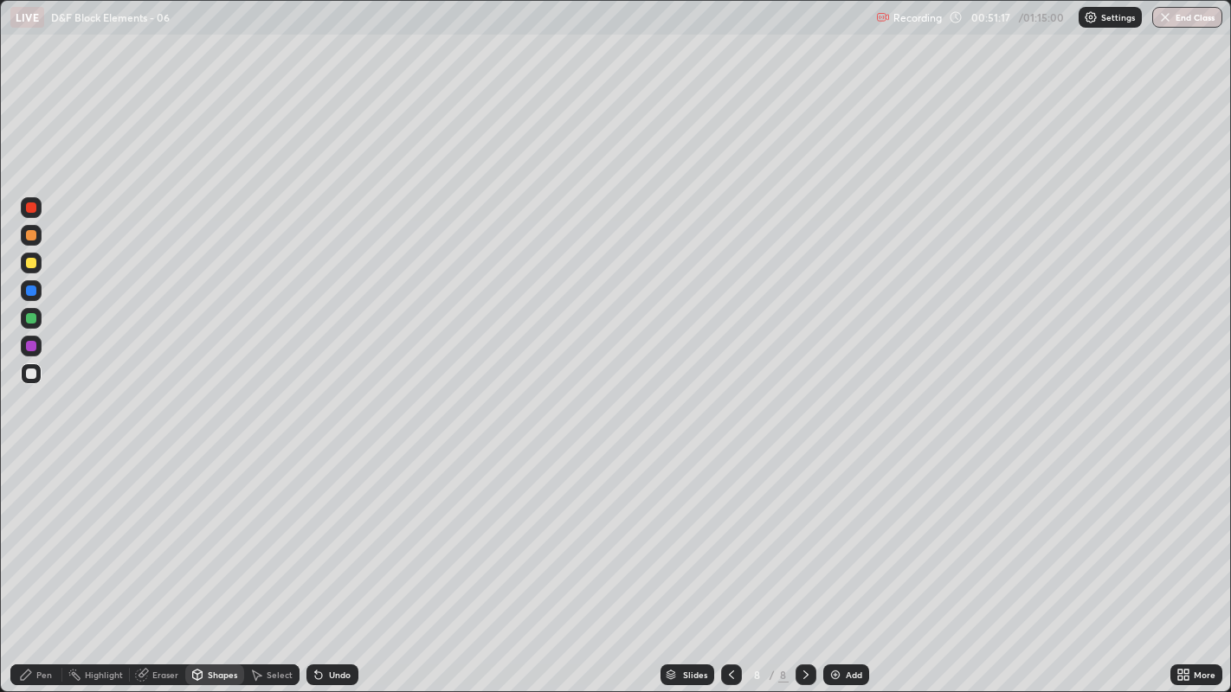
click at [27, 529] on icon at bounding box center [26, 675] width 14 height 14
click at [279, 529] on div "Select" at bounding box center [280, 675] width 26 height 9
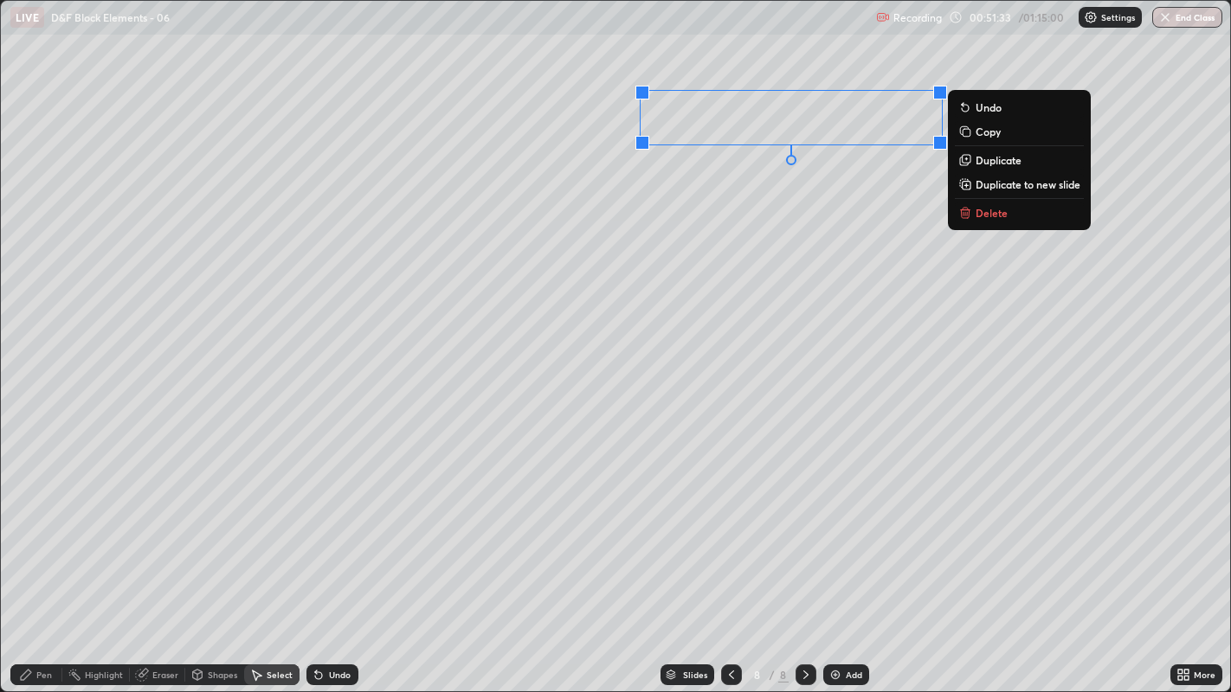
click at [984, 164] on p "Duplicate" at bounding box center [998, 160] width 46 height 14
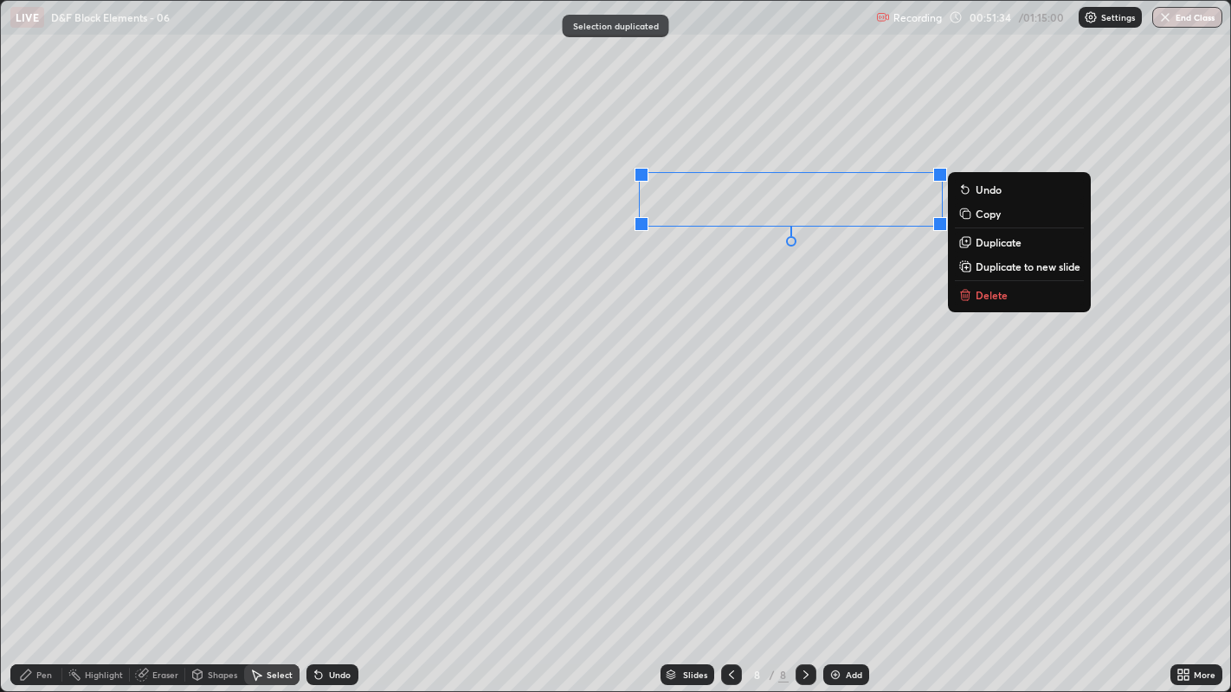
click at [825, 260] on div "0 ° Undo Copy Duplicate Duplicate to new slide Delete" at bounding box center [616, 346] width 1230 height 691
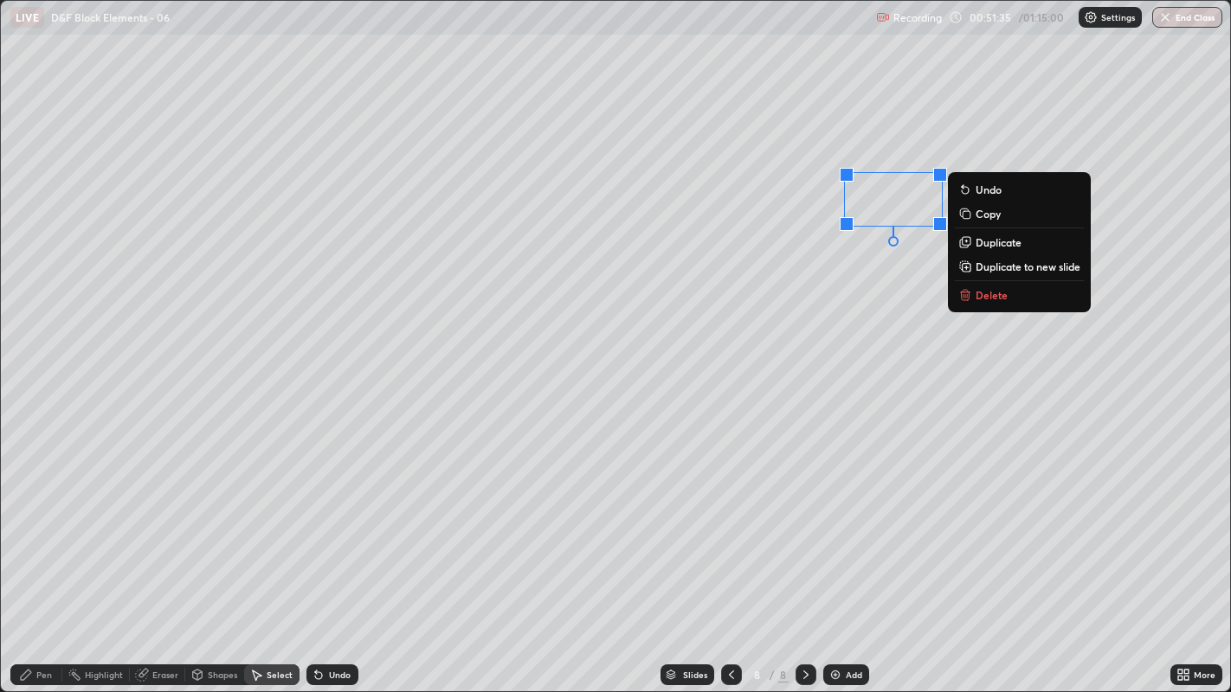
click at [992, 300] on p "Delete" at bounding box center [991, 295] width 32 height 14
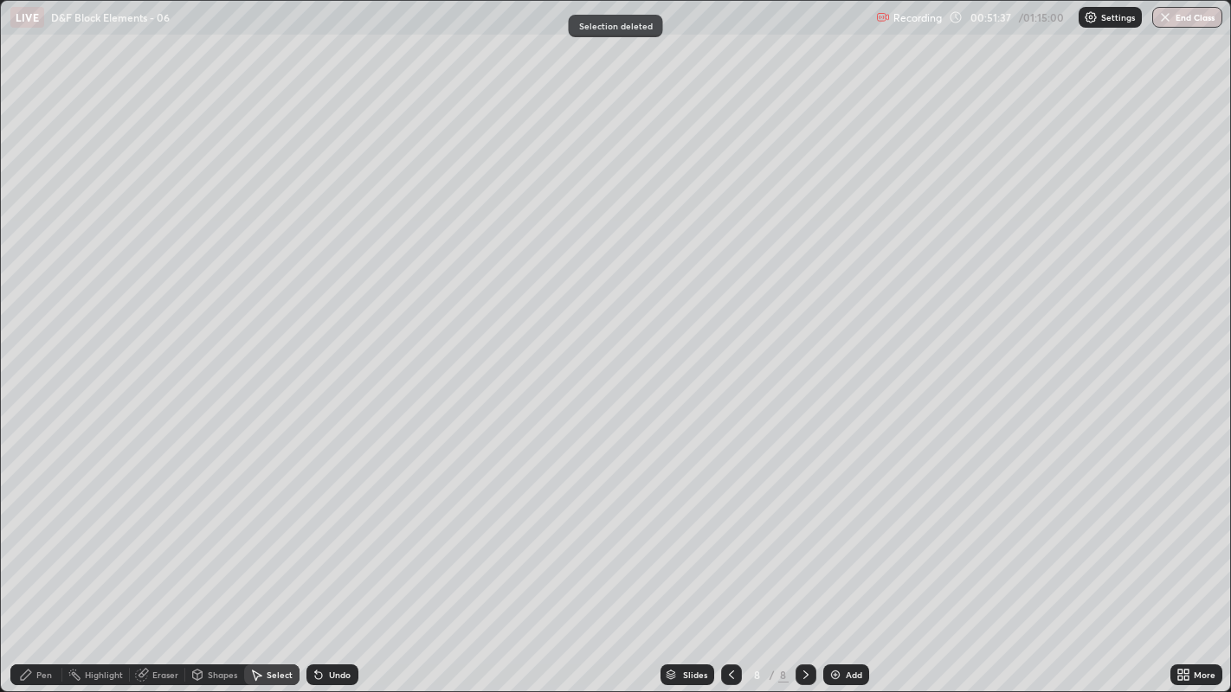
click at [43, 529] on div "Pen" at bounding box center [44, 675] width 16 height 9
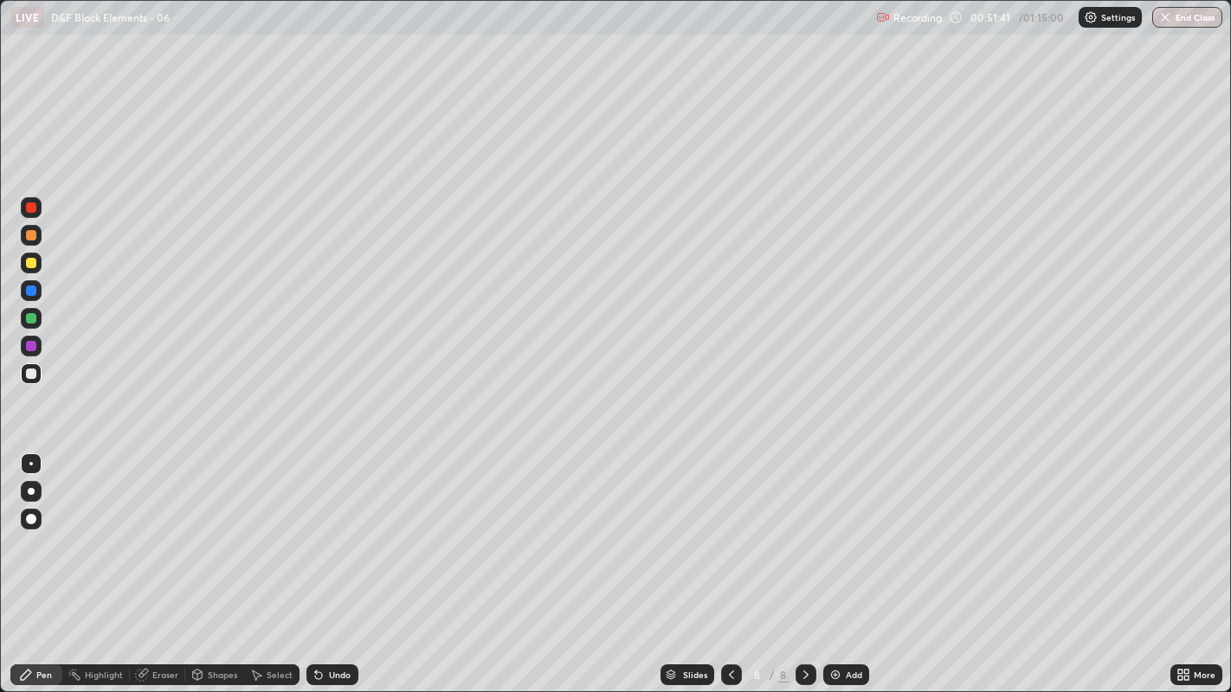
click at [324, 529] on div "Undo" at bounding box center [332, 675] width 52 height 21
click at [344, 529] on div "Undo" at bounding box center [340, 675] width 22 height 9
click at [836, 529] on img at bounding box center [835, 675] width 14 height 14
click at [317, 529] on icon at bounding box center [319, 675] width 14 height 14
click at [33, 264] on div at bounding box center [31, 263] width 10 height 10
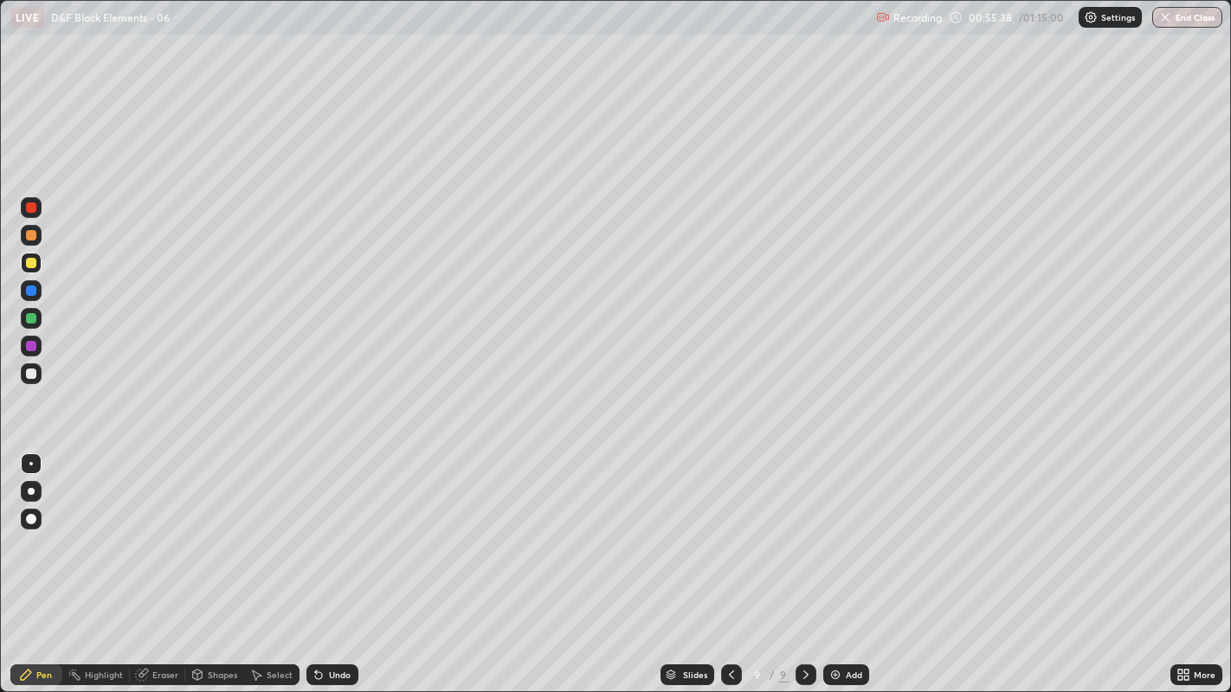
click at [838, 529] on img at bounding box center [835, 675] width 14 height 14
click at [30, 372] on div at bounding box center [31, 374] width 10 height 10
click at [321, 529] on div "Undo" at bounding box center [328, 675] width 59 height 35
click at [270, 529] on div "Select" at bounding box center [280, 675] width 26 height 9
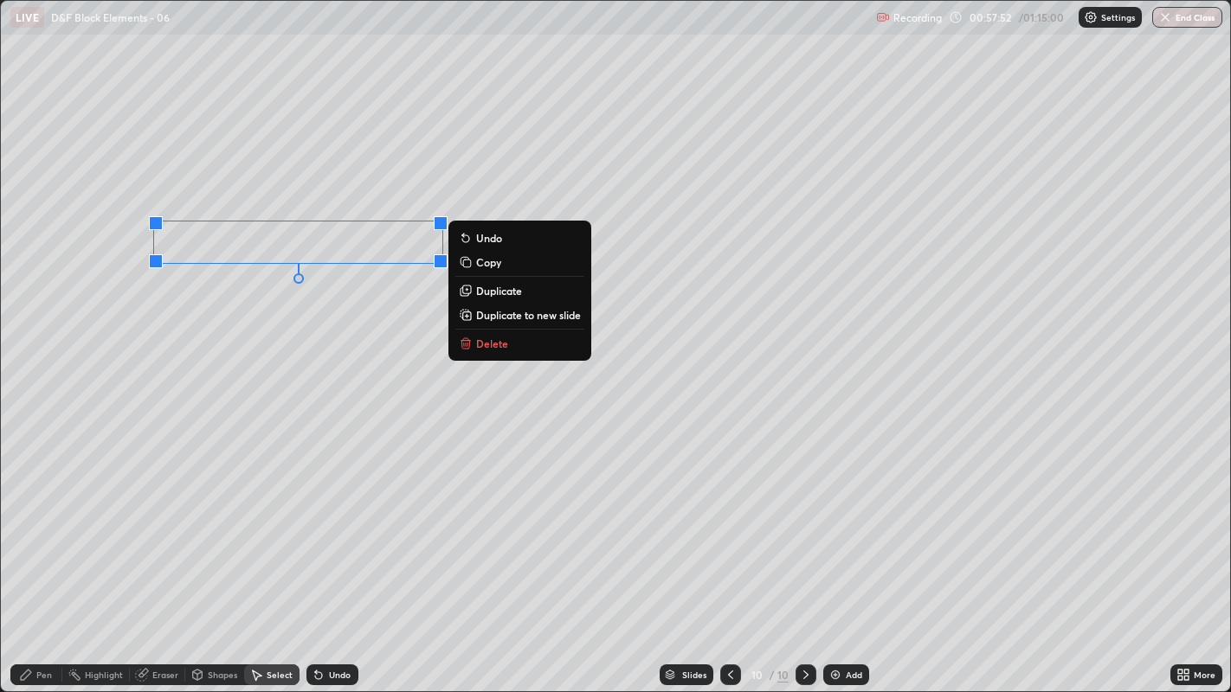
click at [524, 342] on button "Delete" at bounding box center [519, 343] width 129 height 21
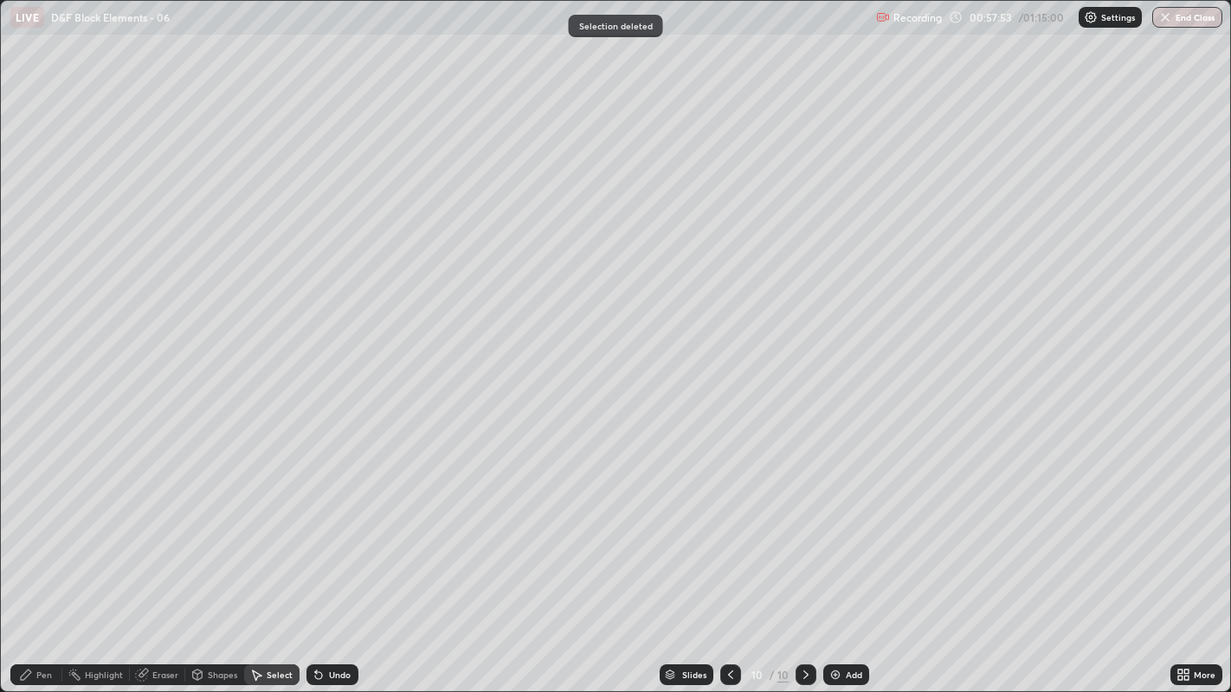
click at [38, 529] on div "Pen" at bounding box center [36, 675] width 52 height 21
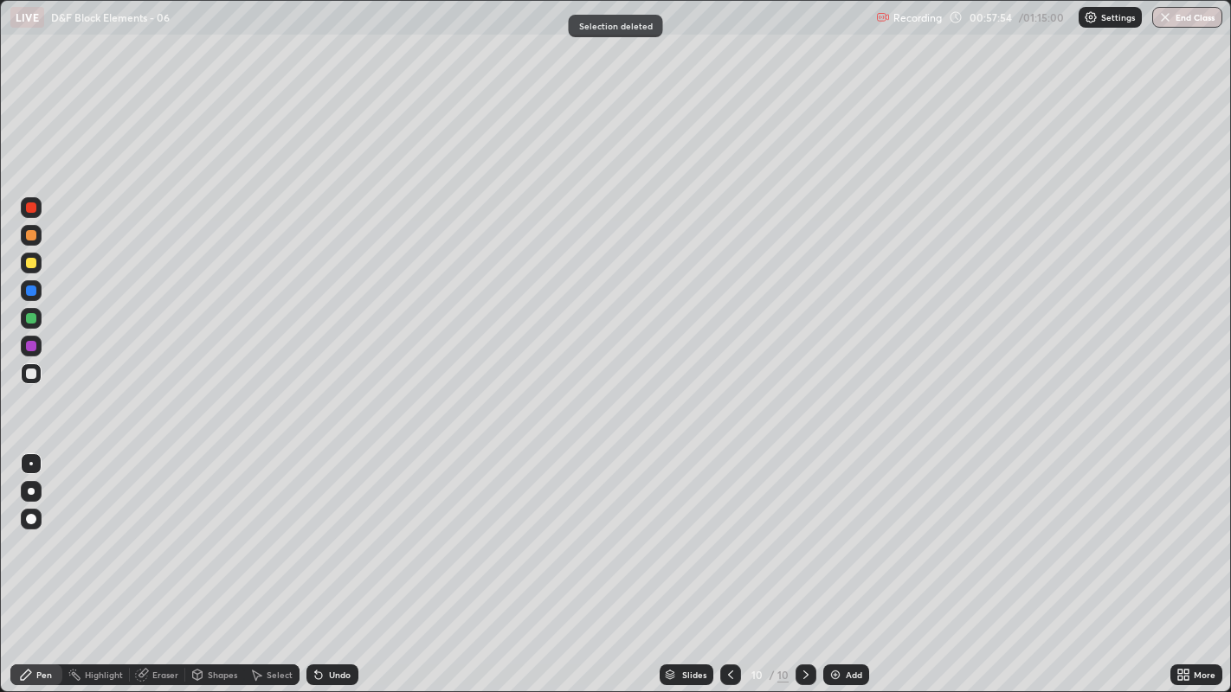
click at [30, 236] on div at bounding box center [31, 235] width 10 height 10
click at [33, 260] on div at bounding box center [31, 263] width 10 height 10
click at [858, 529] on div "Add" at bounding box center [854, 675] width 16 height 9
click at [729, 529] on icon at bounding box center [731, 675] width 14 height 14
click at [32, 370] on div at bounding box center [31, 374] width 10 height 10
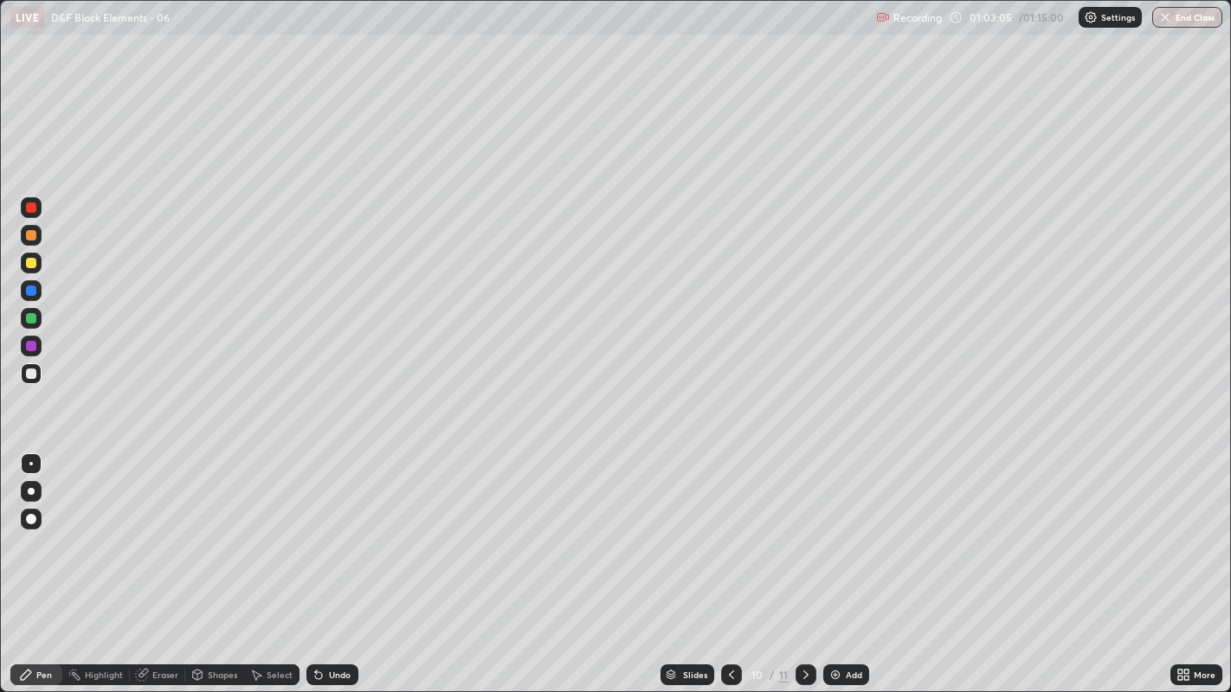
click at [724, 529] on icon at bounding box center [731, 675] width 14 height 14
click at [799, 529] on icon at bounding box center [806, 675] width 14 height 14
click at [801, 529] on div at bounding box center [805, 675] width 21 height 21
click at [35, 529] on div "Pen" at bounding box center [36, 675] width 52 height 21
click at [30, 264] on div at bounding box center [31, 263] width 10 height 10
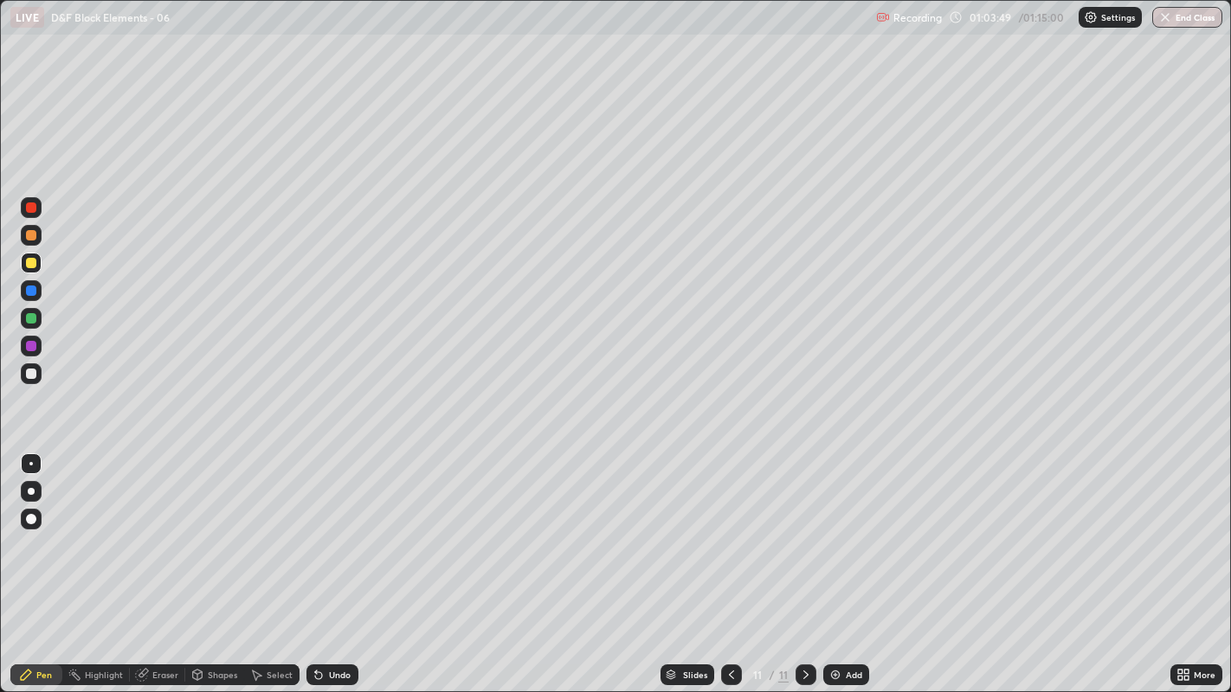
click at [31, 373] on div at bounding box center [31, 374] width 10 height 10
click at [839, 529] on img at bounding box center [835, 675] width 14 height 14
click at [331, 529] on div "Undo" at bounding box center [340, 675] width 22 height 9
click at [315, 529] on icon at bounding box center [316, 672] width 2 height 2
click at [311, 529] on div "Undo" at bounding box center [328, 675] width 59 height 35
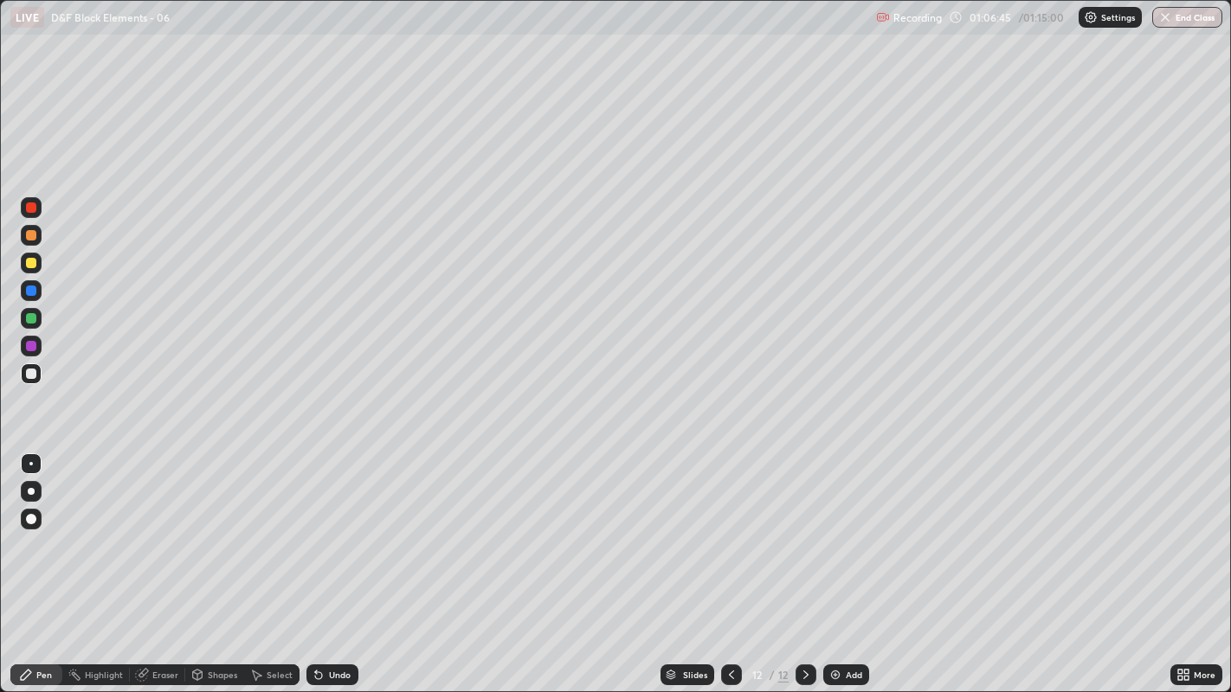
click at [315, 529] on icon at bounding box center [316, 672] width 2 height 2
click at [315, 529] on div "Undo" at bounding box center [328, 675] width 59 height 35
click at [329, 529] on div "Undo" at bounding box center [332, 675] width 52 height 21
click at [331, 529] on div "Undo" at bounding box center [340, 675] width 22 height 9
click at [318, 529] on icon at bounding box center [318, 675] width 7 height 7
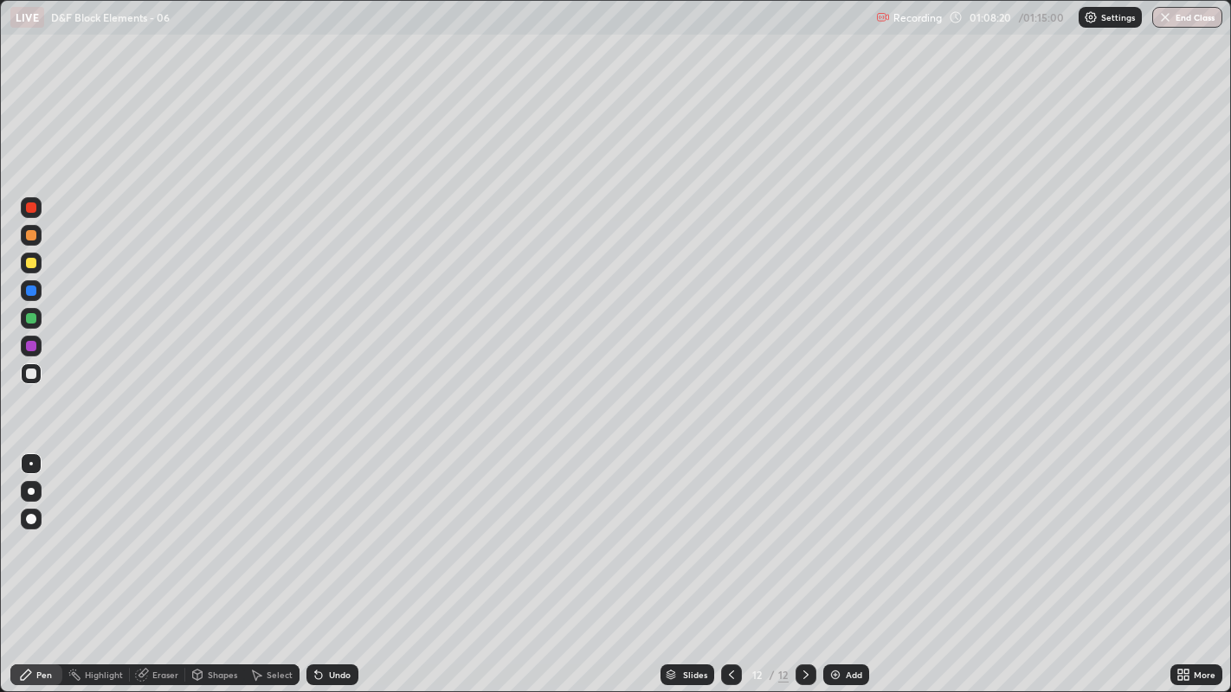
click at [346, 529] on div "Undo" at bounding box center [332, 675] width 52 height 21
click at [342, 529] on div "Undo" at bounding box center [332, 675] width 52 height 21
click at [32, 380] on div at bounding box center [31, 373] width 21 height 21
click at [29, 499] on div at bounding box center [31, 491] width 21 height 21
click at [27, 514] on div at bounding box center [31, 519] width 21 height 21
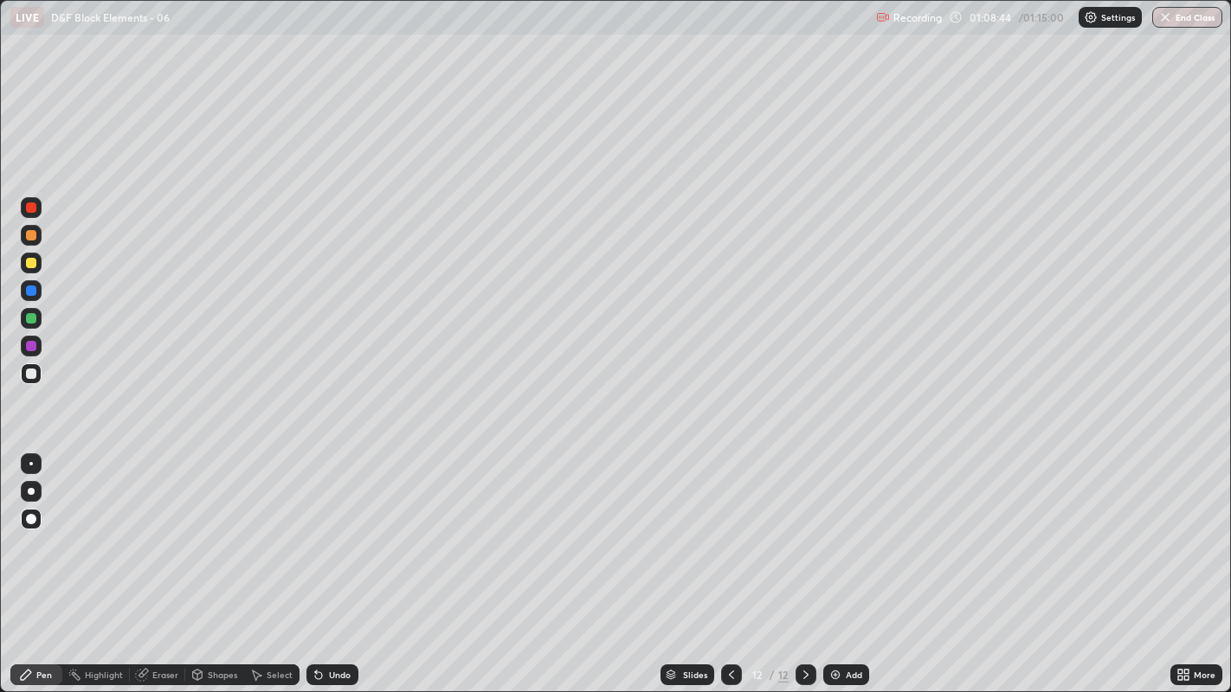
click at [226, 529] on div "Shapes" at bounding box center [222, 675] width 29 height 9
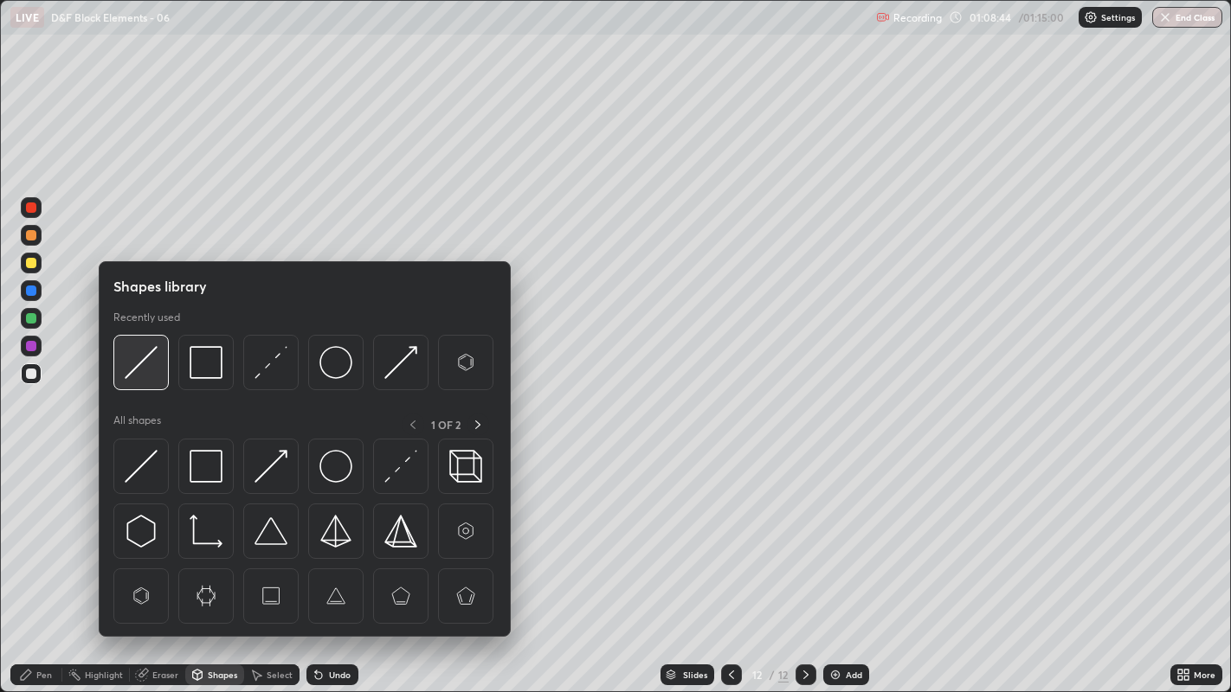
click at [147, 370] on img at bounding box center [141, 362] width 33 height 33
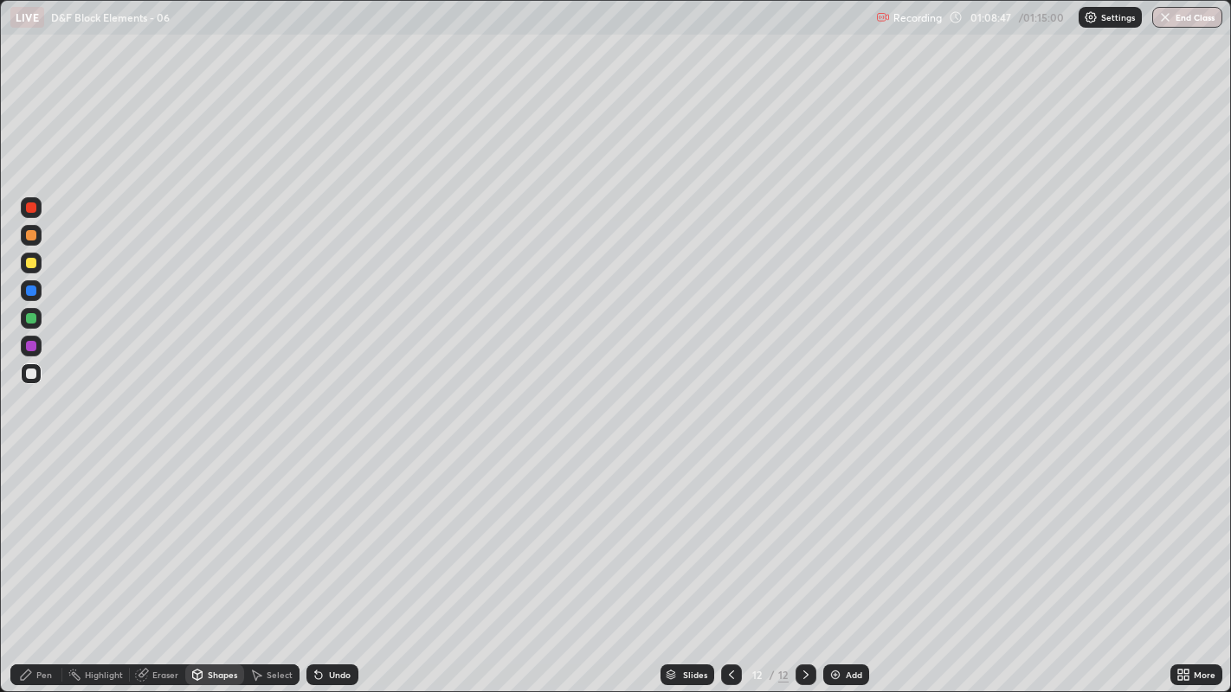
click at [33, 529] on div "Pen" at bounding box center [36, 675] width 52 height 21
click at [32, 457] on div at bounding box center [31, 463] width 21 height 21
click at [333, 529] on div "Undo" at bounding box center [340, 675] width 22 height 9
click at [354, 529] on div "Undo" at bounding box center [332, 675] width 52 height 21
click at [350, 529] on div "Undo" at bounding box center [332, 675] width 52 height 21
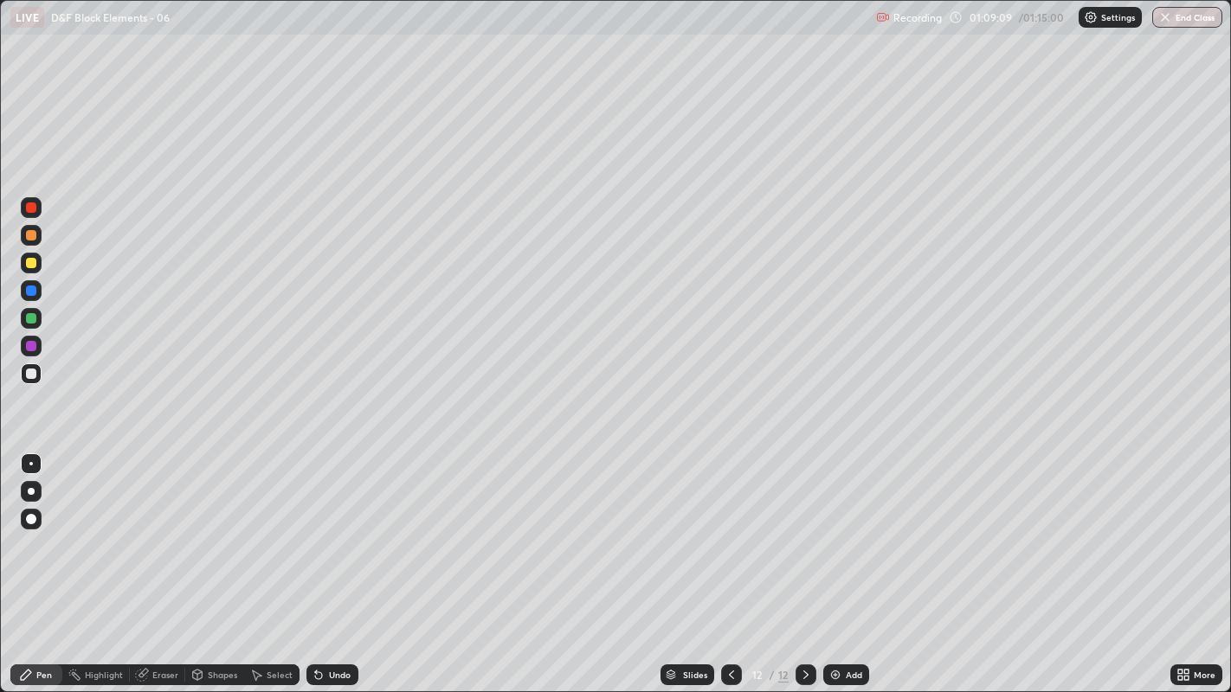
click at [350, 529] on div "Undo" at bounding box center [332, 675] width 52 height 21
click at [340, 529] on div "Undo" at bounding box center [340, 675] width 22 height 9
click at [332, 529] on div "Undo" at bounding box center [332, 675] width 52 height 21
click at [331, 529] on div "Undo" at bounding box center [340, 675] width 22 height 9
click at [342, 529] on div "Undo" at bounding box center [332, 675] width 52 height 21
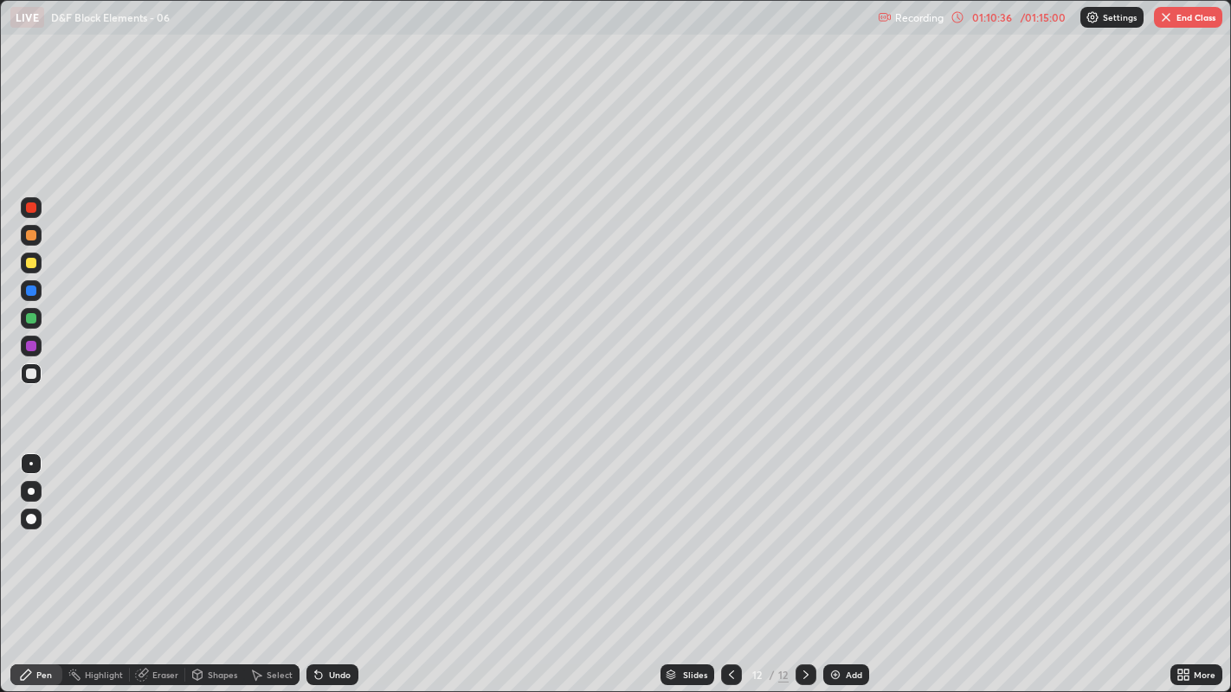
click at [342, 529] on div "Undo" at bounding box center [340, 675] width 22 height 9
click at [341, 529] on div "Undo" at bounding box center [332, 675] width 52 height 21
click at [337, 529] on div "Undo" at bounding box center [340, 675] width 22 height 9
click at [166, 529] on div "Eraser" at bounding box center [157, 675] width 55 height 21
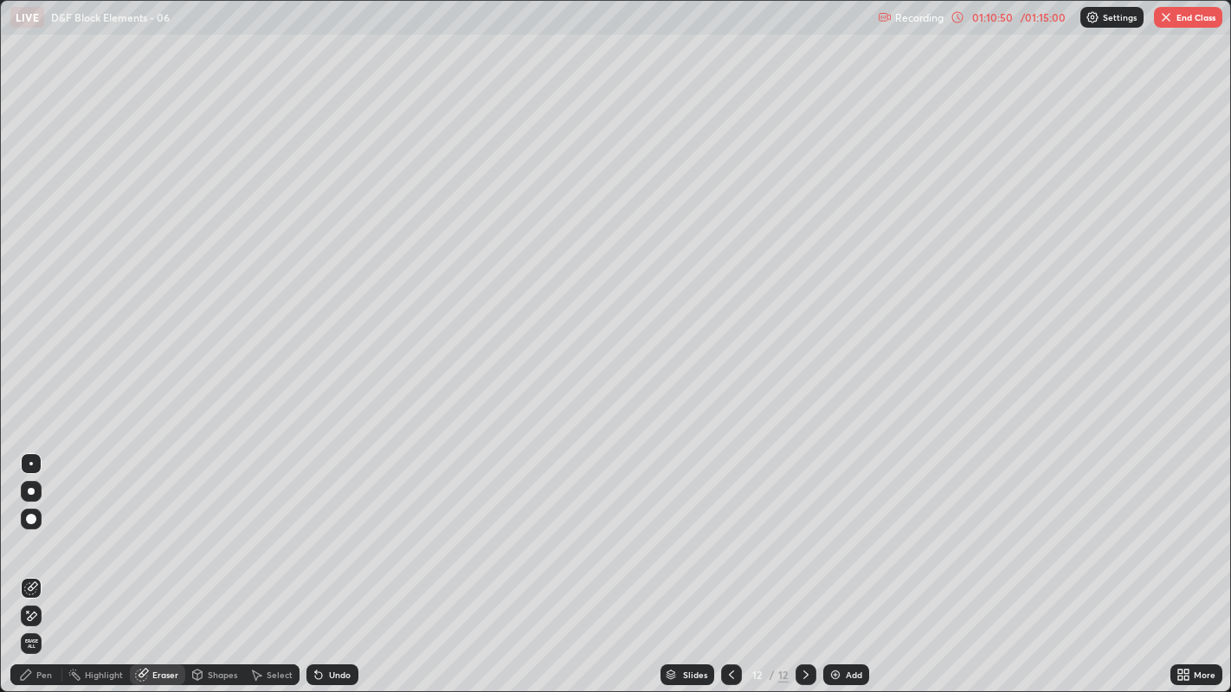
click at [39, 529] on div "Pen" at bounding box center [36, 675] width 52 height 21
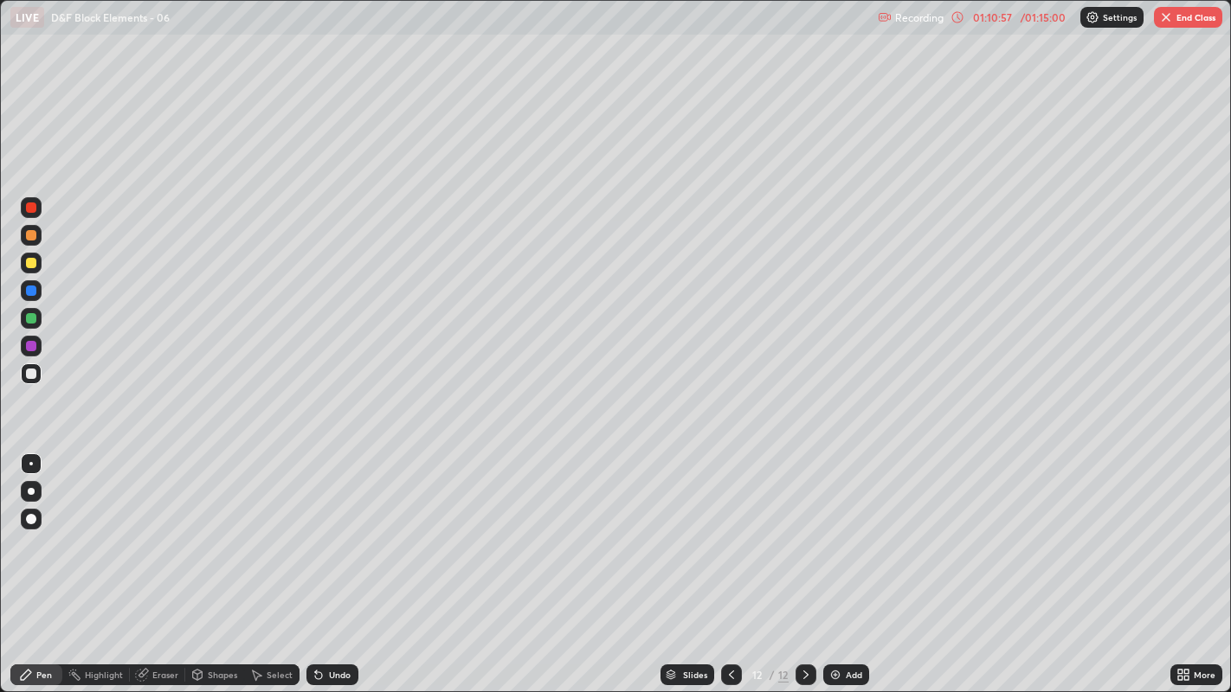
click at [30, 266] on div at bounding box center [31, 263] width 10 height 10
click at [314, 529] on icon at bounding box center [319, 675] width 14 height 14
click at [323, 529] on icon at bounding box center [319, 675] width 14 height 14
click at [1184, 17] on button "End Class" at bounding box center [1188, 17] width 68 height 21
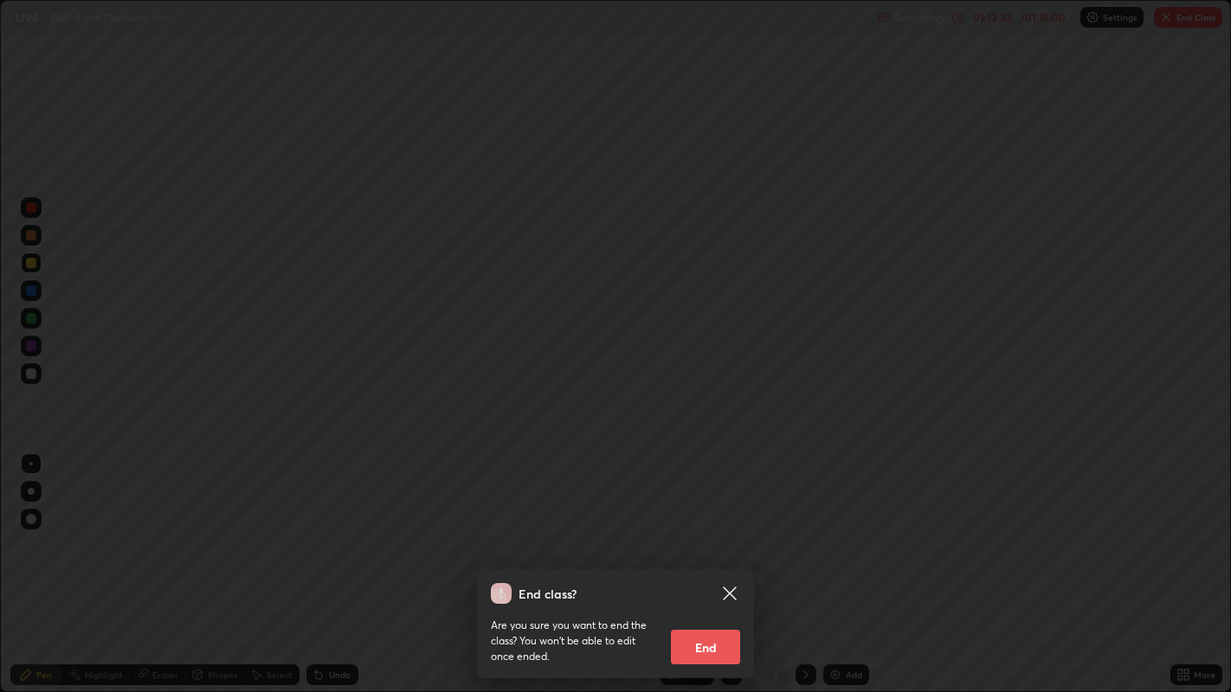
click at [714, 529] on button "End" at bounding box center [705, 647] width 69 height 35
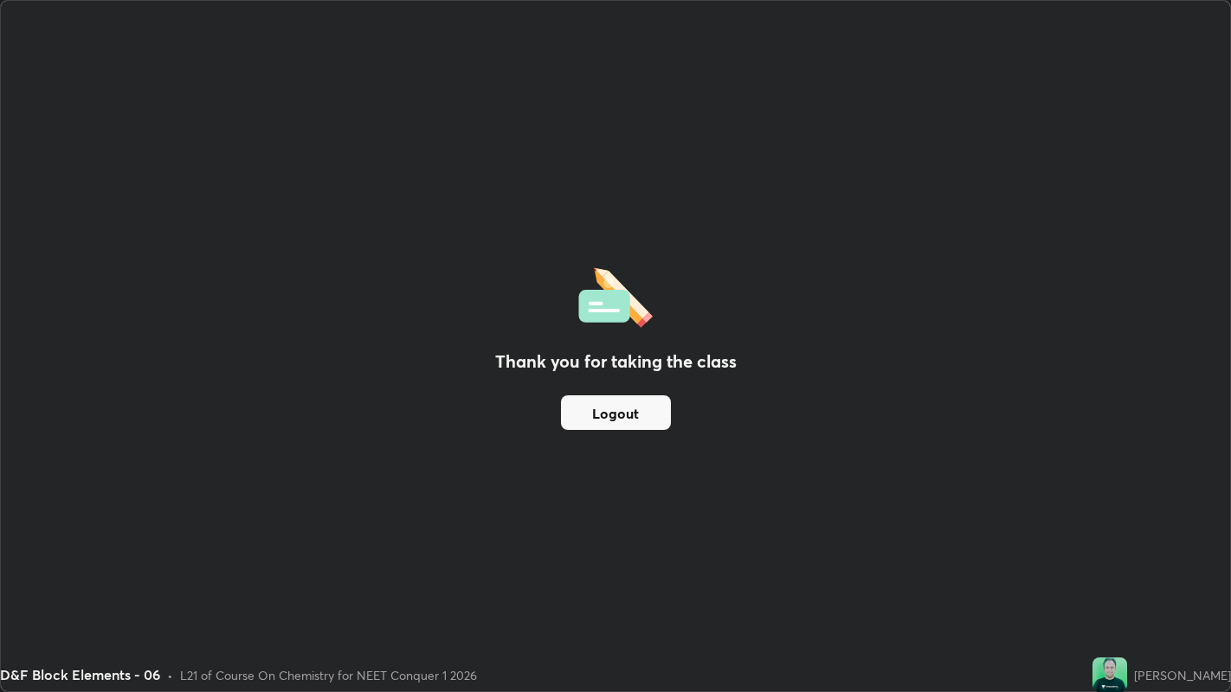
click at [625, 417] on button "Logout" at bounding box center [616, 412] width 110 height 35
